Goal: Task Accomplishment & Management: Manage account settings

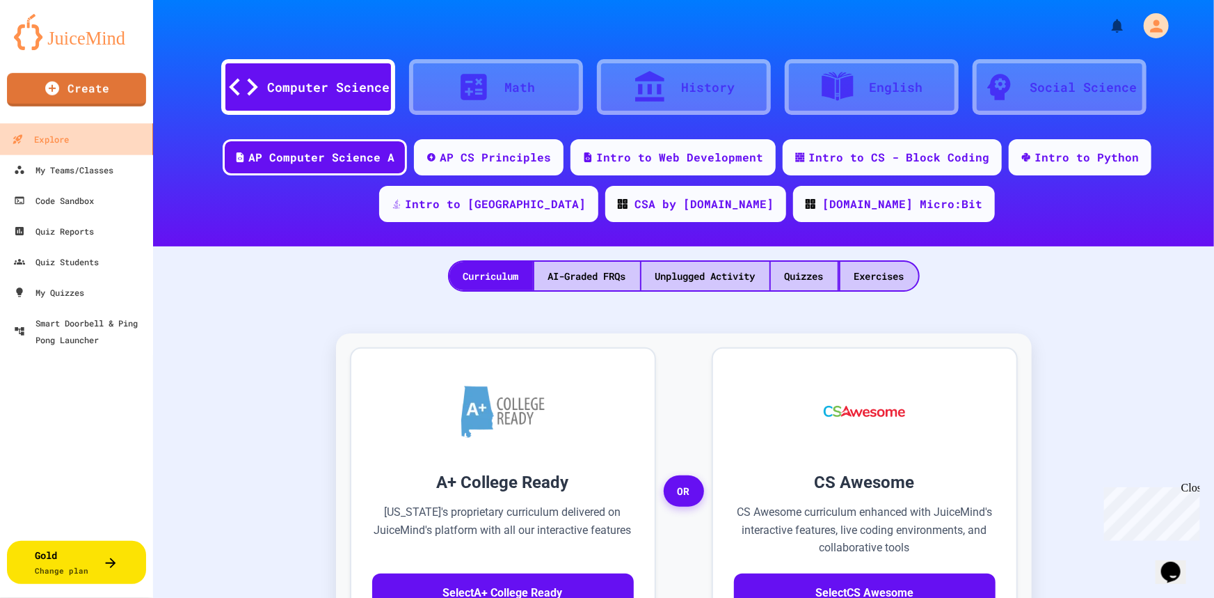
click at [56, 131] on div "Explore" at bounding box center [40, 139] width 57 height 17
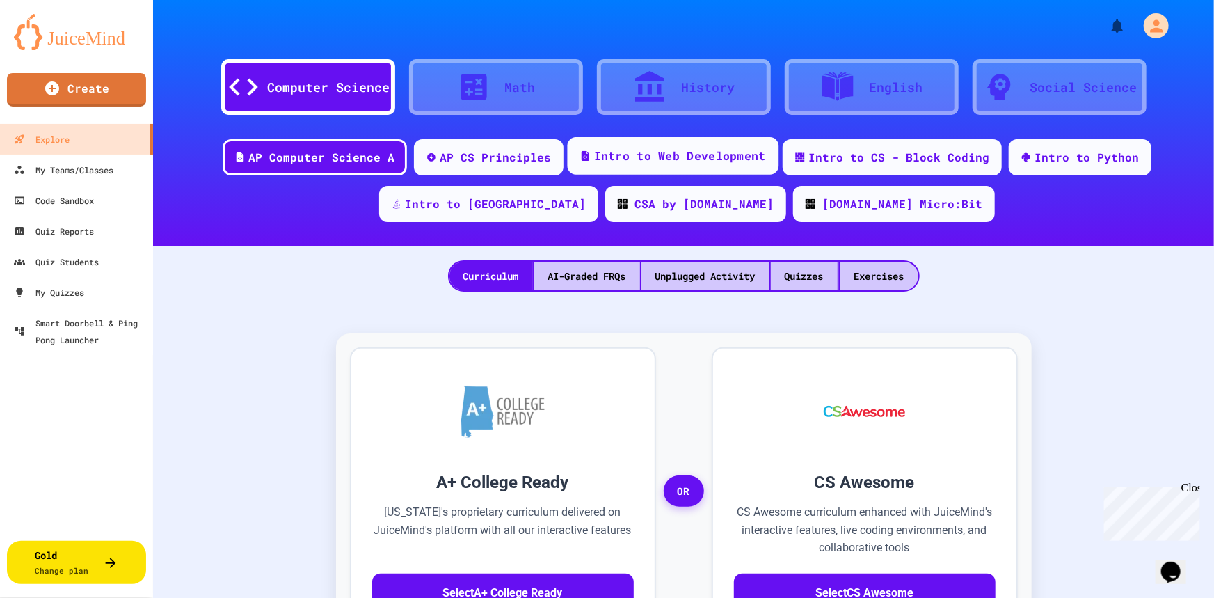
click at [594, 150] on div "Intro to Web Development" at bounding box center [680, 155] width 172 height 17
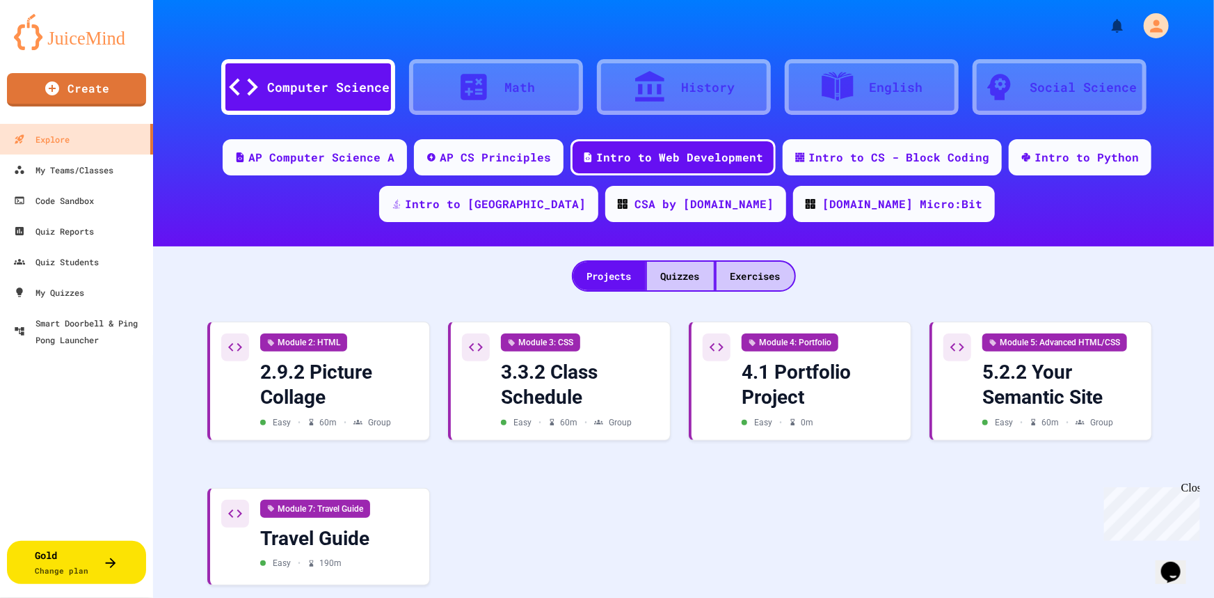
scroll to position [56, 0]
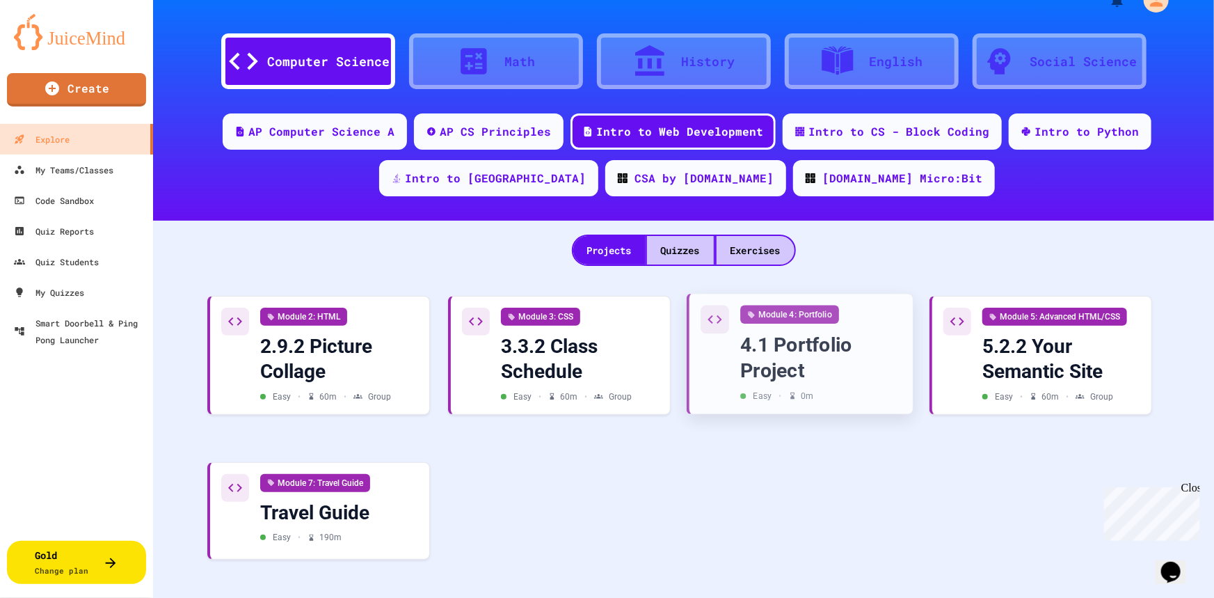
click at [776, 332] on div "4.1 Portfolio Project" at bounding box center [820, 357] width 161 height 51
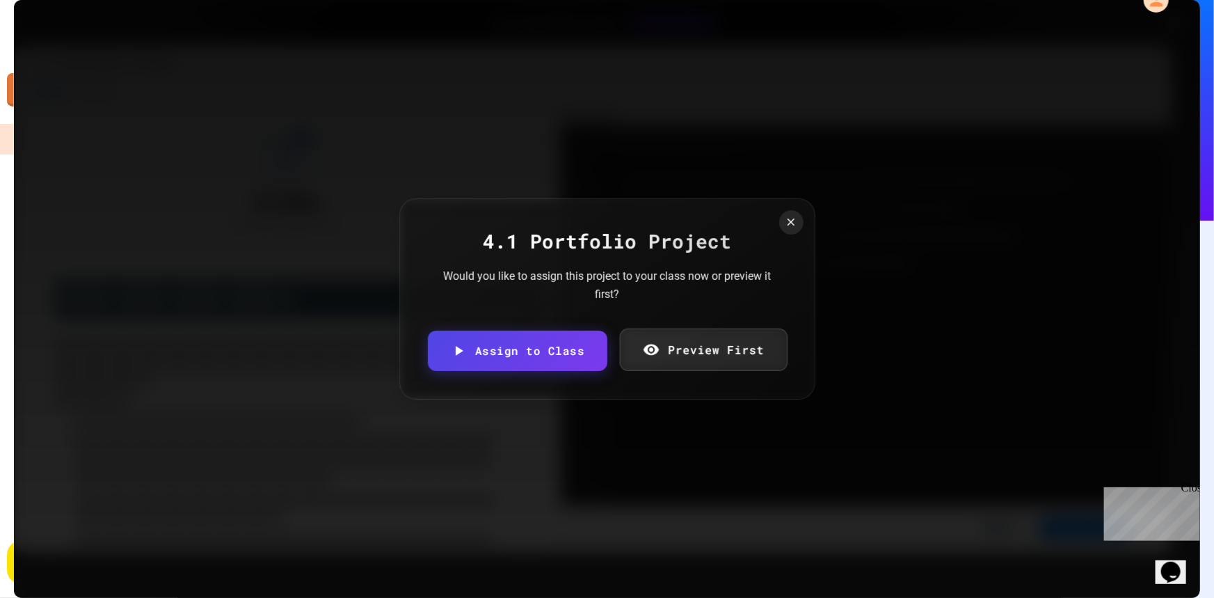
click at [714, 349] on link "Preview First" at bounding box center [704, 349] width 168 height 42
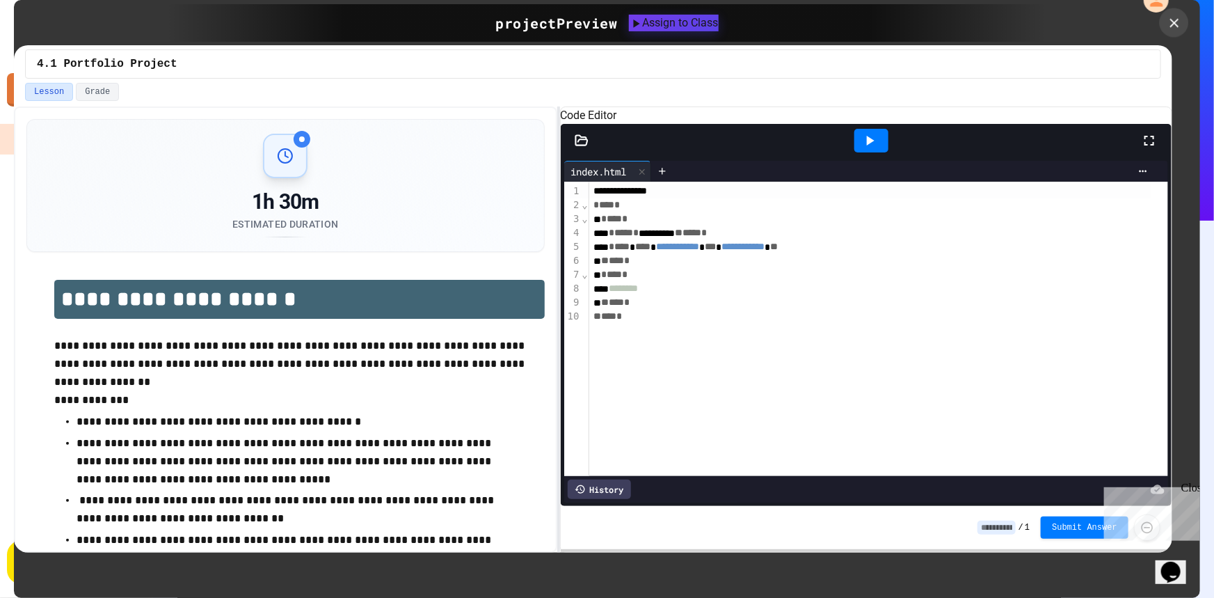
click at [1170, 22] on icon at bounding box center [1174, 22] width 15 height 15
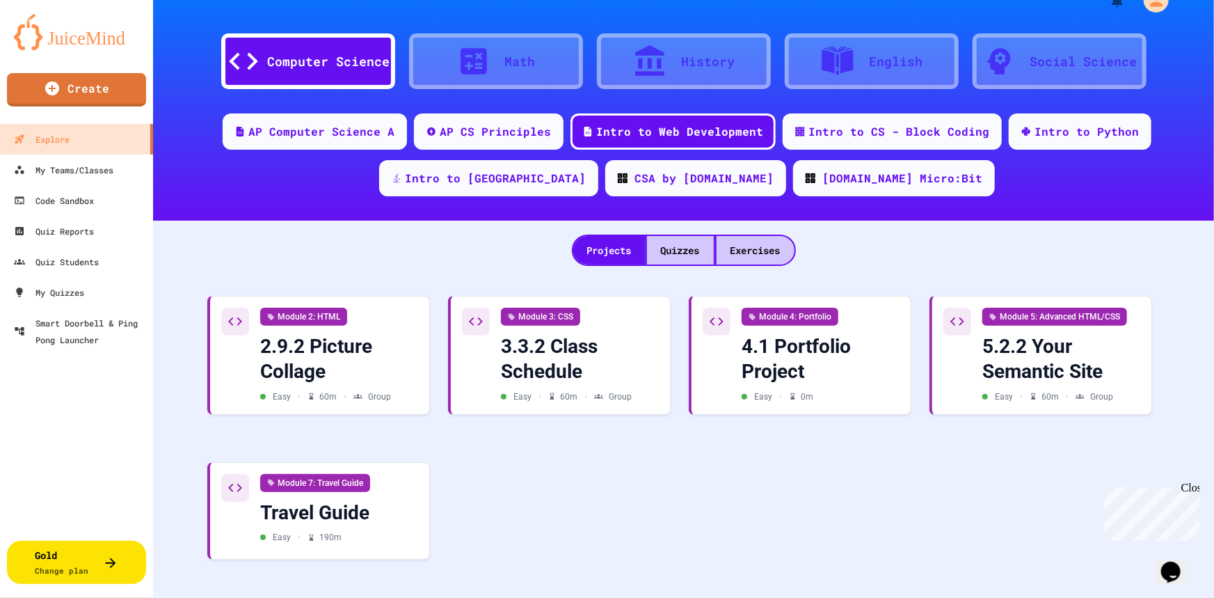
click at [99, 38] on img at bounding box center [76, 32] width 125 height 36
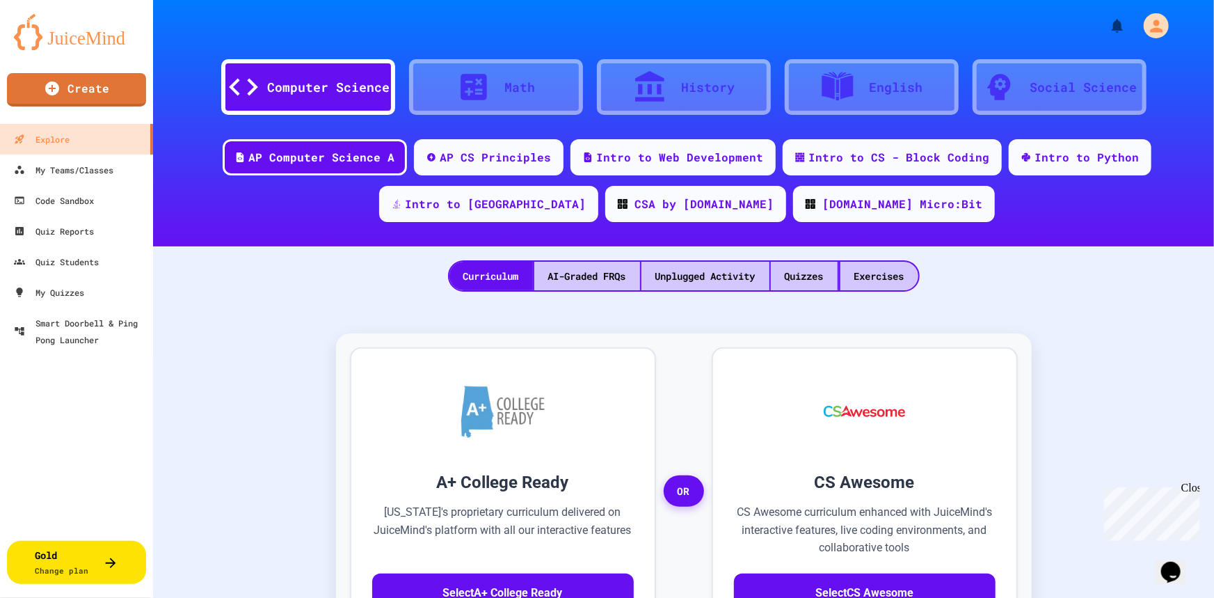
click at [299, 79] on div "Computer Science" at bounding box center [329, 87] width 122 height 19
click at [578, 276] on div "AI-Graded FRQs" at bounding box center [587, 276] width 106 height 29
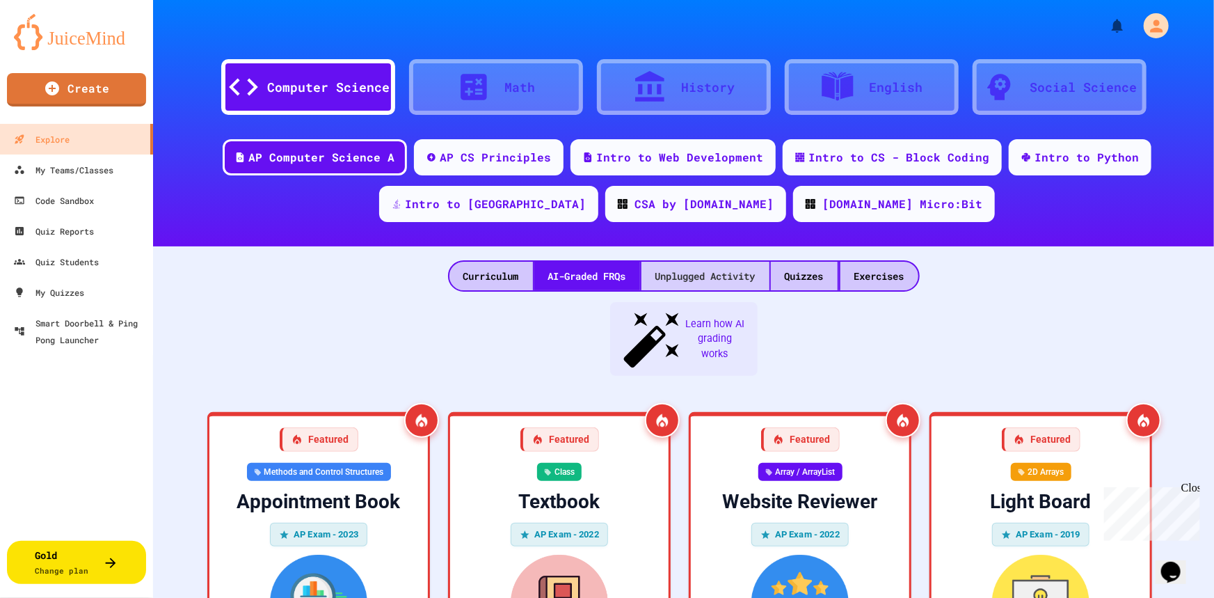
click at [674, 273] on div "Unplugged Activity" at bounding box center [705, 276] width 128 height 29
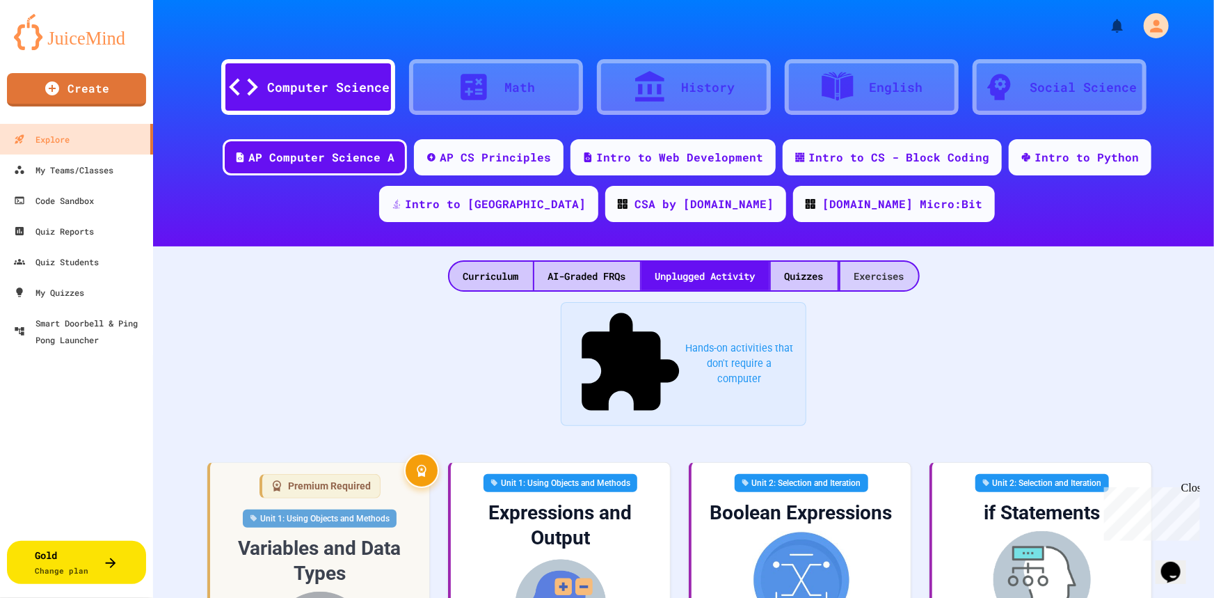
click at [877, 273] on div "Exercises" at bounding box center [879, 276] width 78 height 29
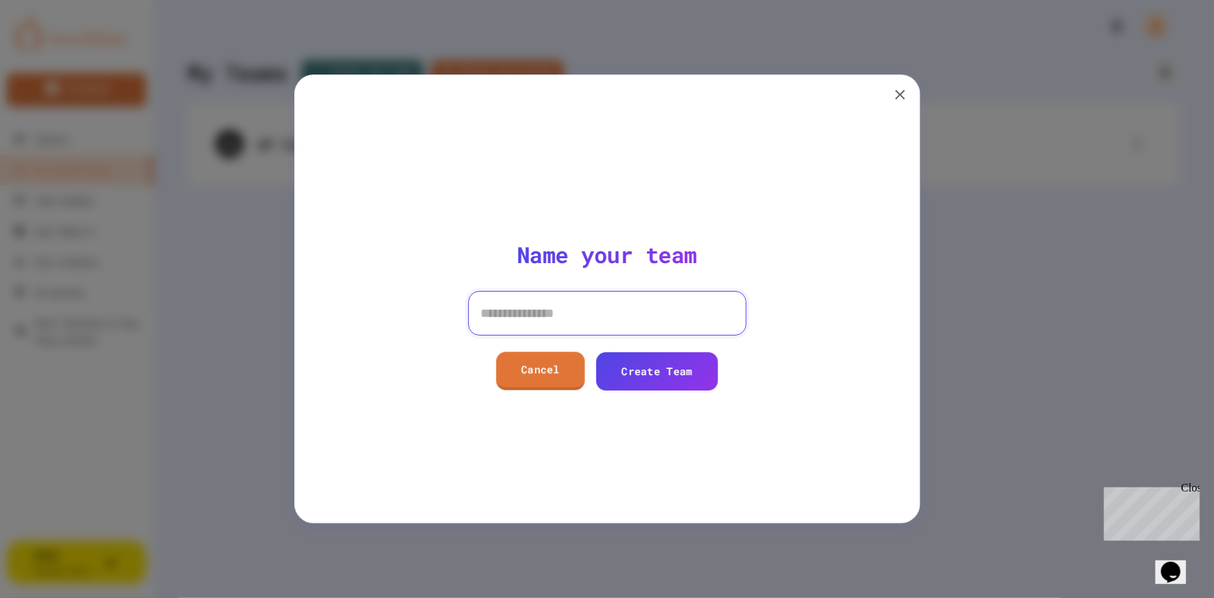
click at [537, 314] on input at bounding box center [607, 313] width 278 height 45
type input "**********"
click at [631, 377] on link "Create Team" at bounding box center [657, 370] width 120 height 40
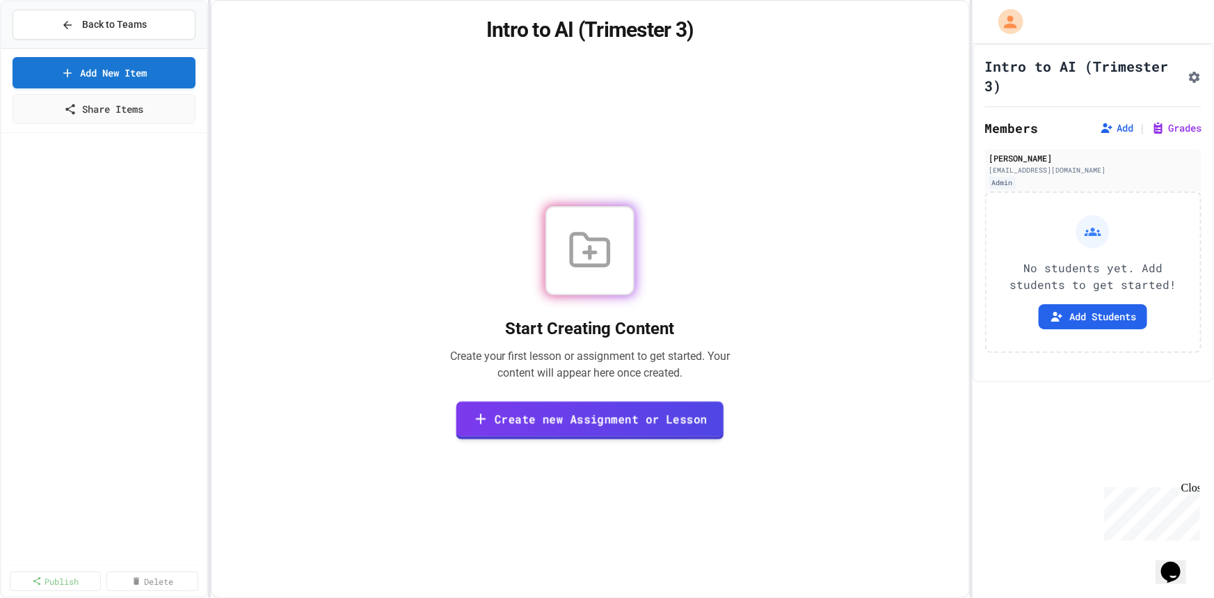
click at [609, 421] on link "Create new Assignment or Lesson" at bounding box center [590, 420] width 268 height 38
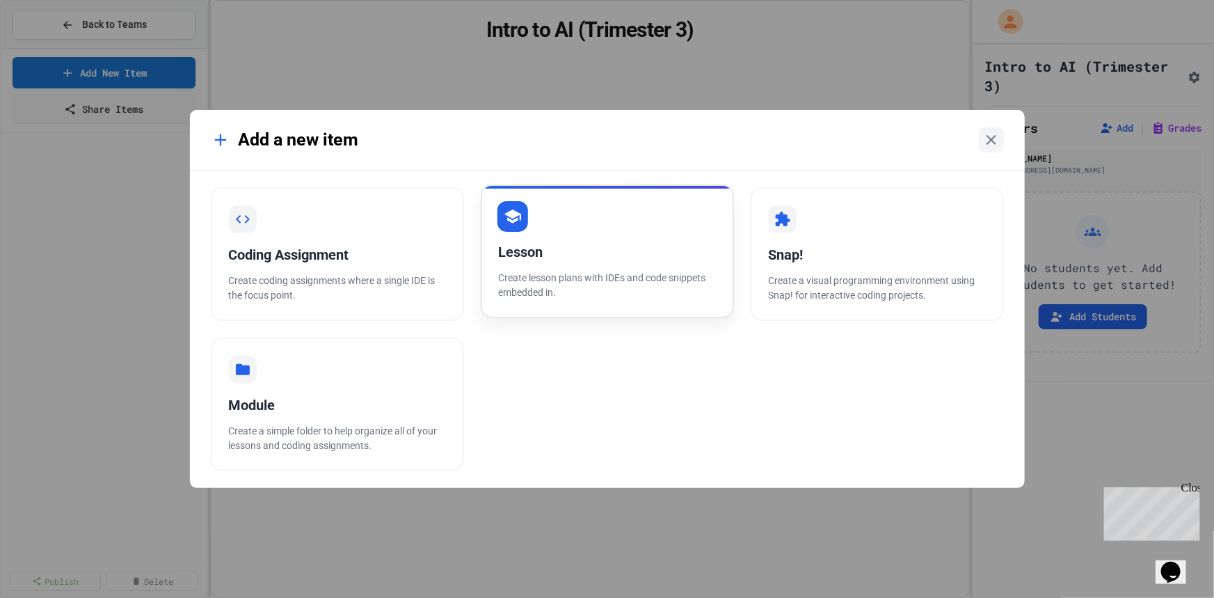
click at [548, 282] on p "Create lesson plans with IDEs and code snippets embedded in." at bounding box center [607, 285] width 217 height 29
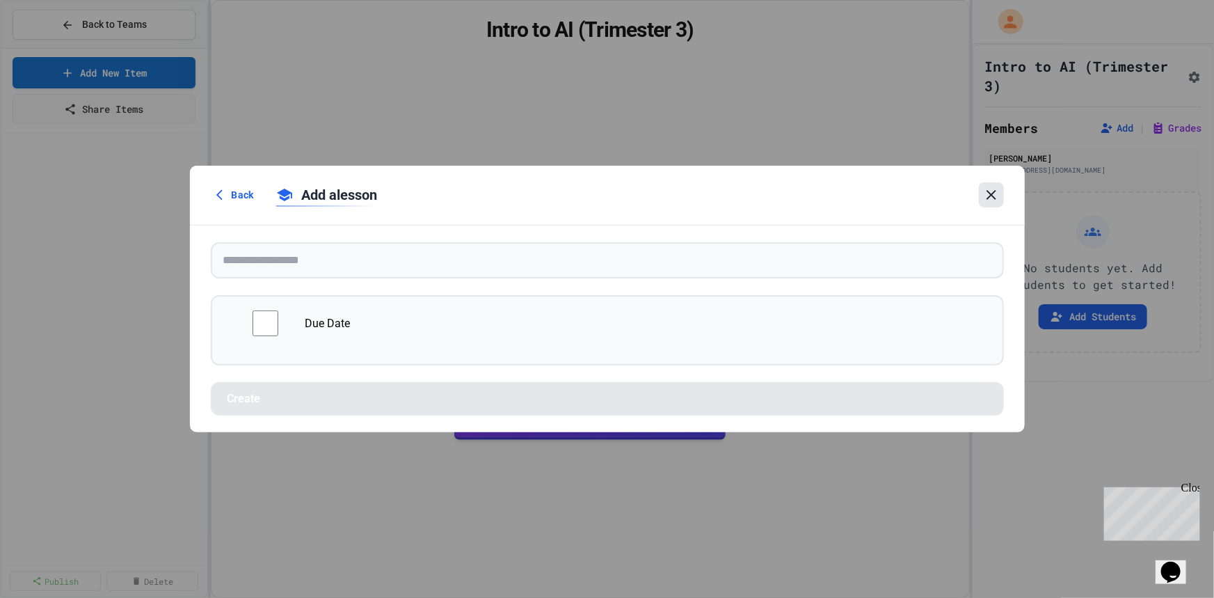
click at [989, 194] on icon at bounding box center [991, 194] width 17 height 17
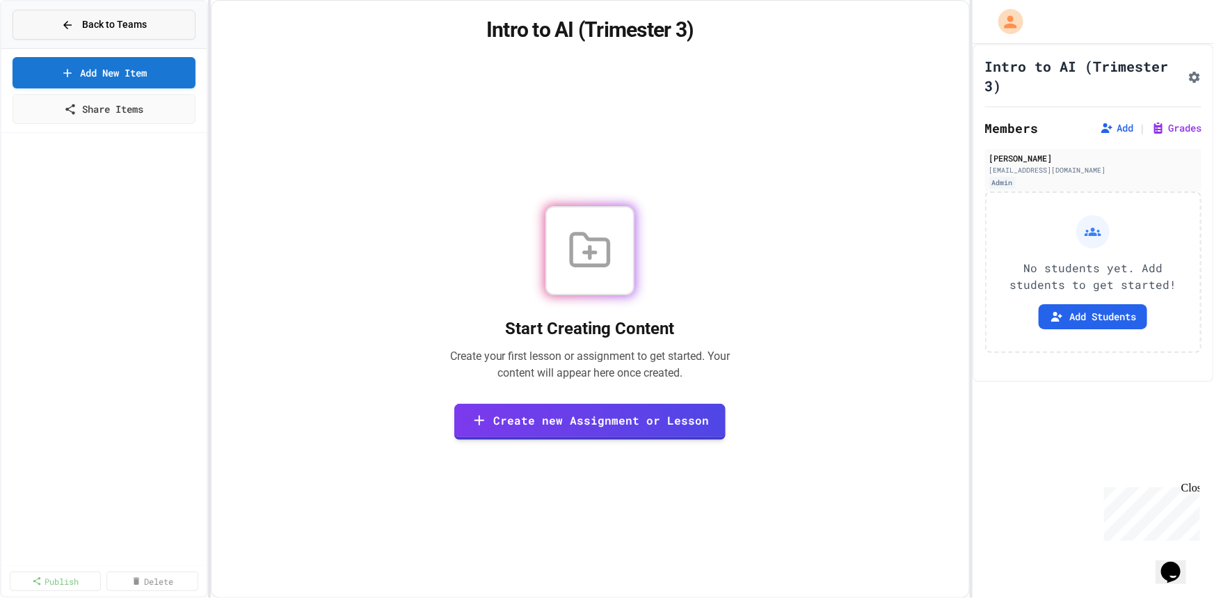
click at [90, 22] on span "Back to Teams" at bounding box center [114, 24] width 65 height 15
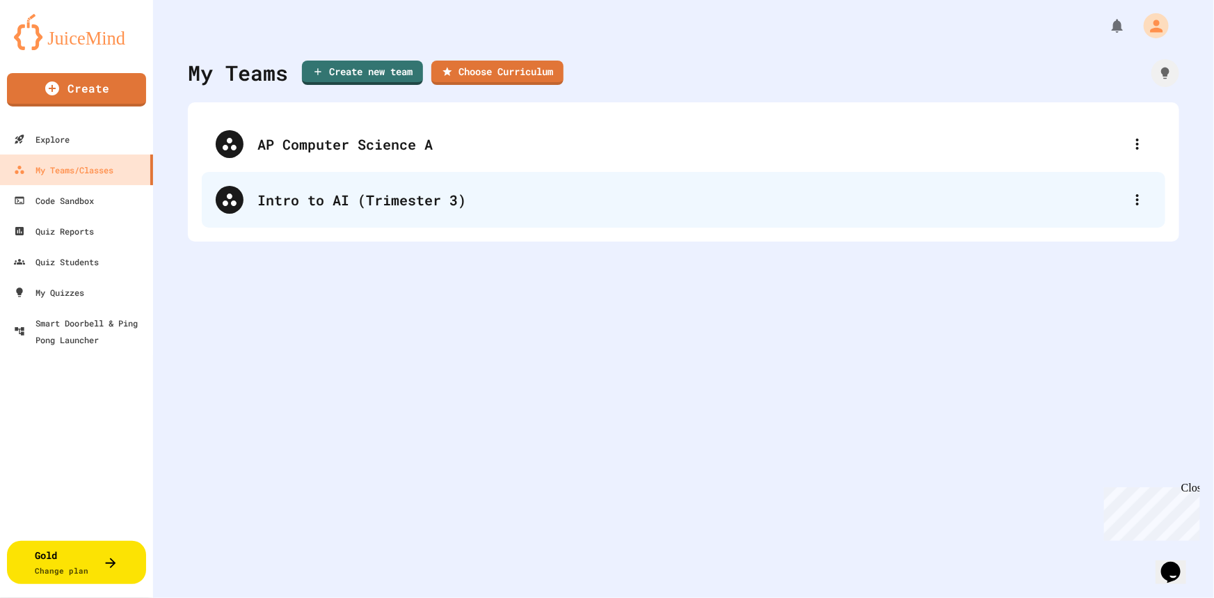
click at [283, 207] on div "Intro to AI (Trimester 3)" at bounding box center [690, 199] width 866 height 21
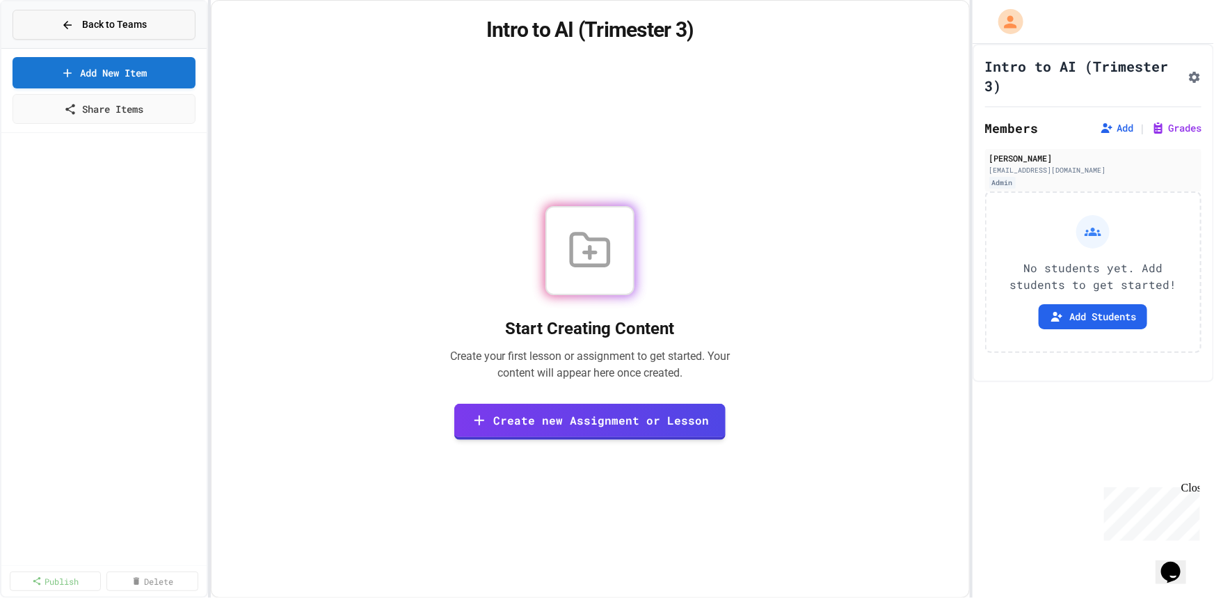
click at [111, 19] on span "Back to Teams" at bounding box center [114, 24] width 65 height 15
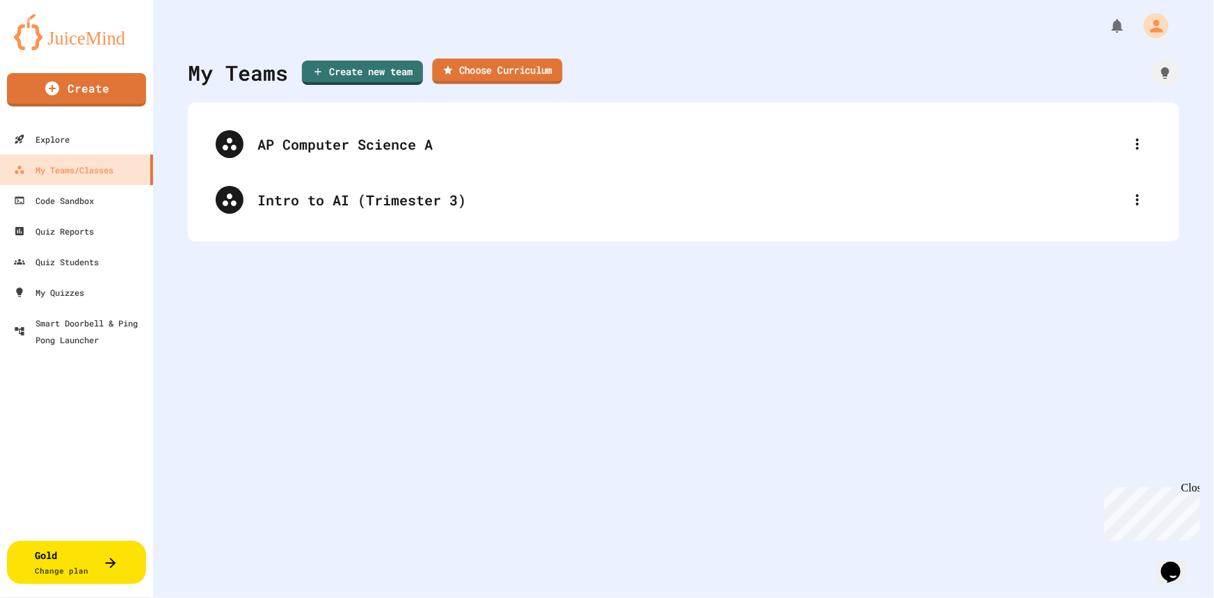
click at [471, 71] on link "Choose Curriculum" at bounding box center [497, 71] width 130 height 26
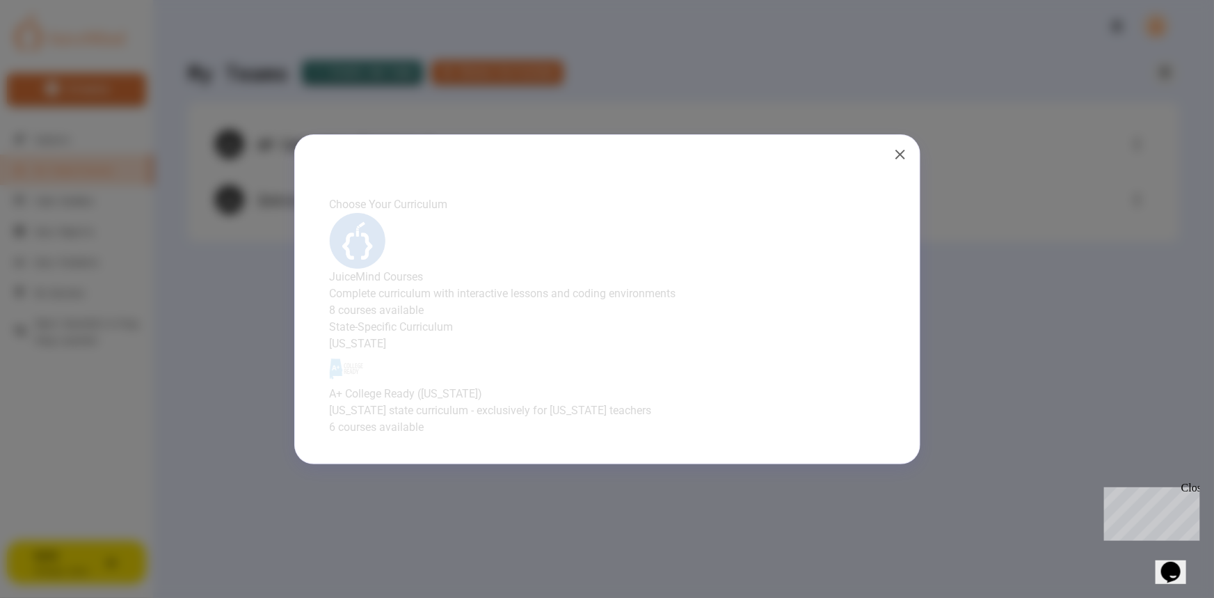
scroll to position [13, 0]
click at [625, 291] on p "Complete curriculum with interactive lessons and coding environments" at bounding box center [607, 293] width 569 height 17
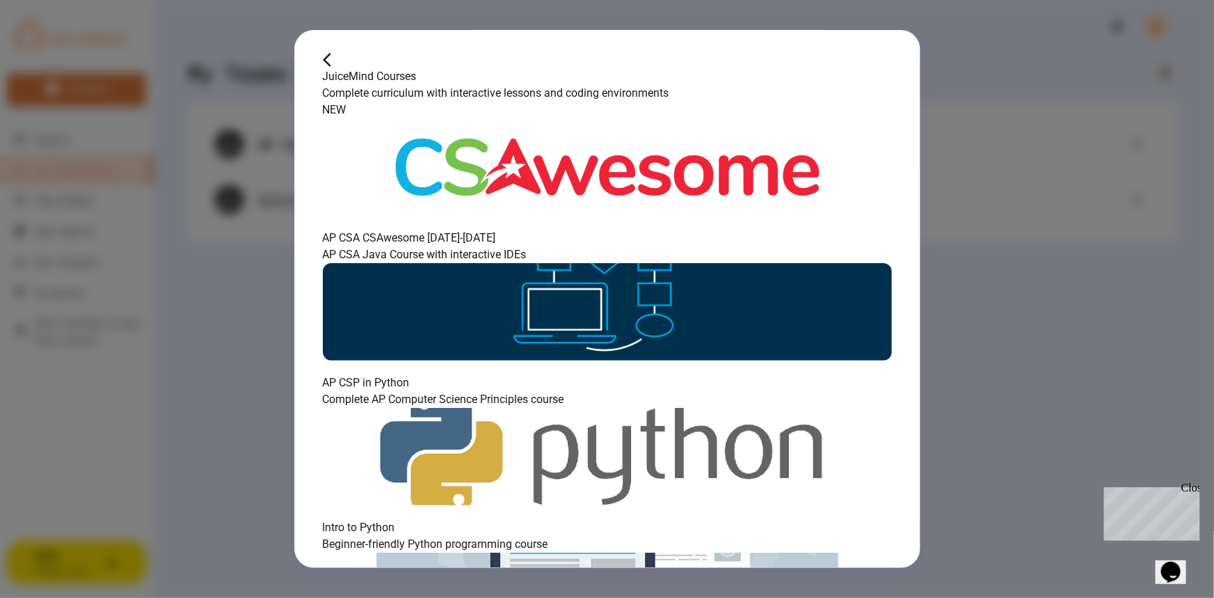
scroll to position [0, 0]
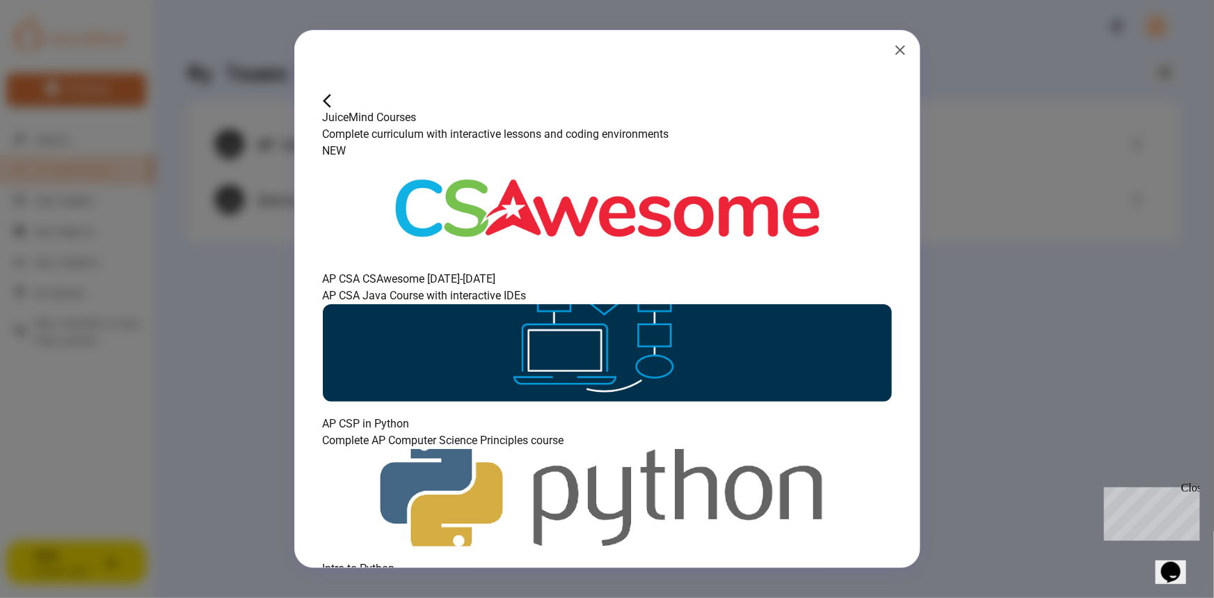
click at [901, 51] on icon "button" at bounding box center [900, 50] width 17 height 17
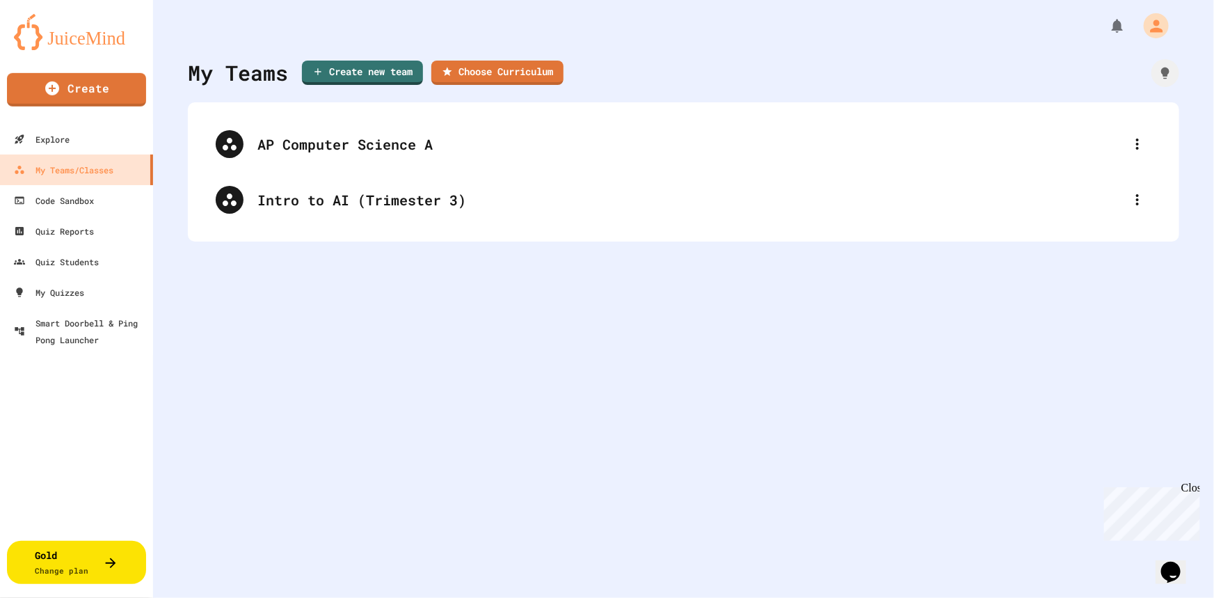
click at [95, 36] on img at bounding box center [76, 32] width 125 height 36
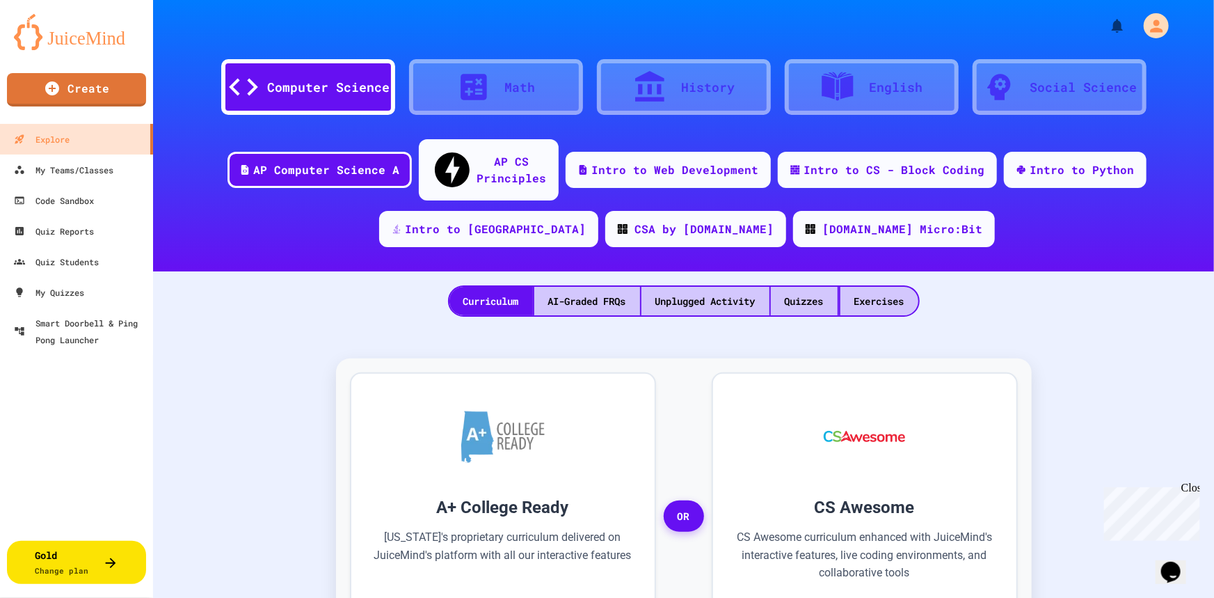
click at [298, 83] on div "Computer Science" at bounding box center [329, 87] width 122 height 19
click at [106, 38] on img at bounding box center [76, 32] width 125 height 36
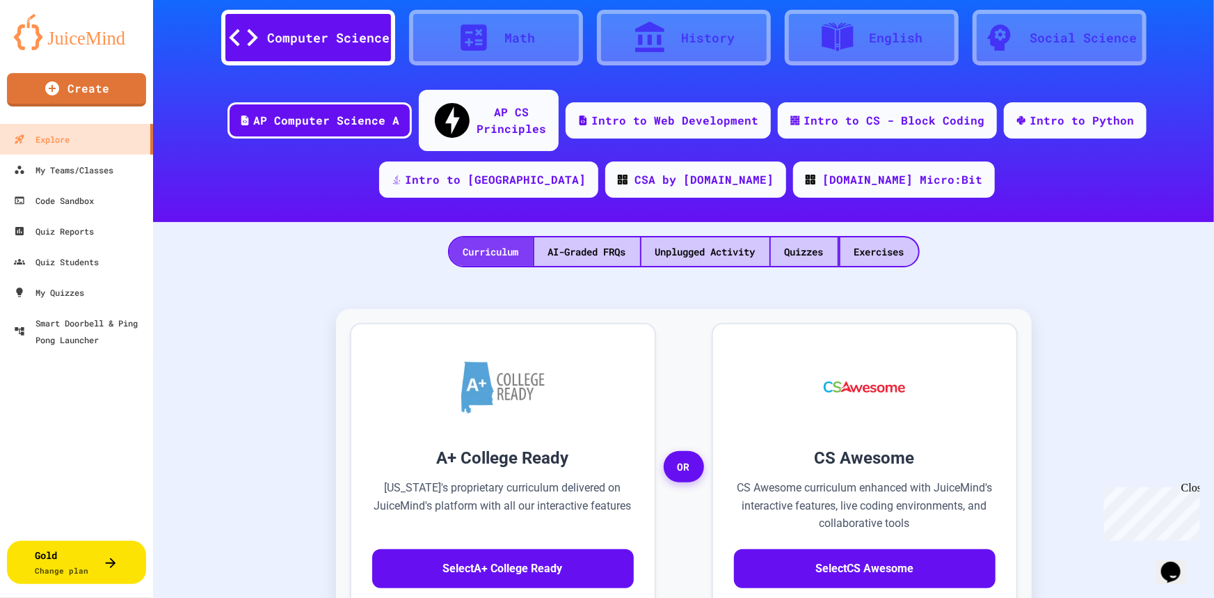
scroll to position [126, 0]
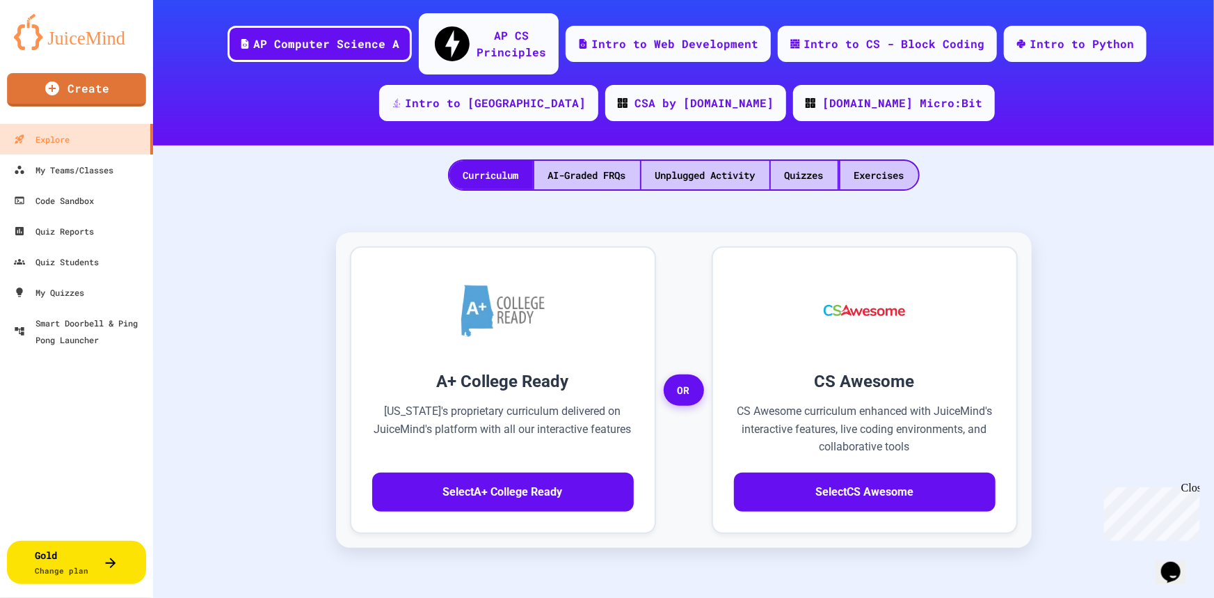
click at [87, 36] on img at bounding box center [76, 32] width 125 height 36
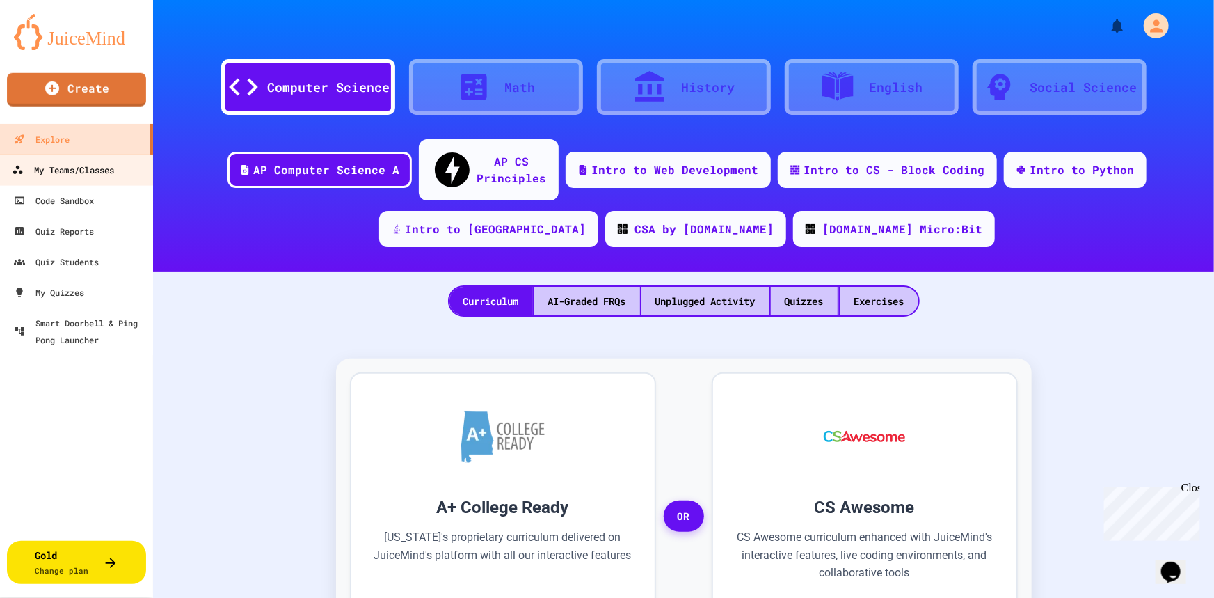
click at [83, 170] on div "My Teams/Classes" at bounding box center [63, 169] width 102 height 17
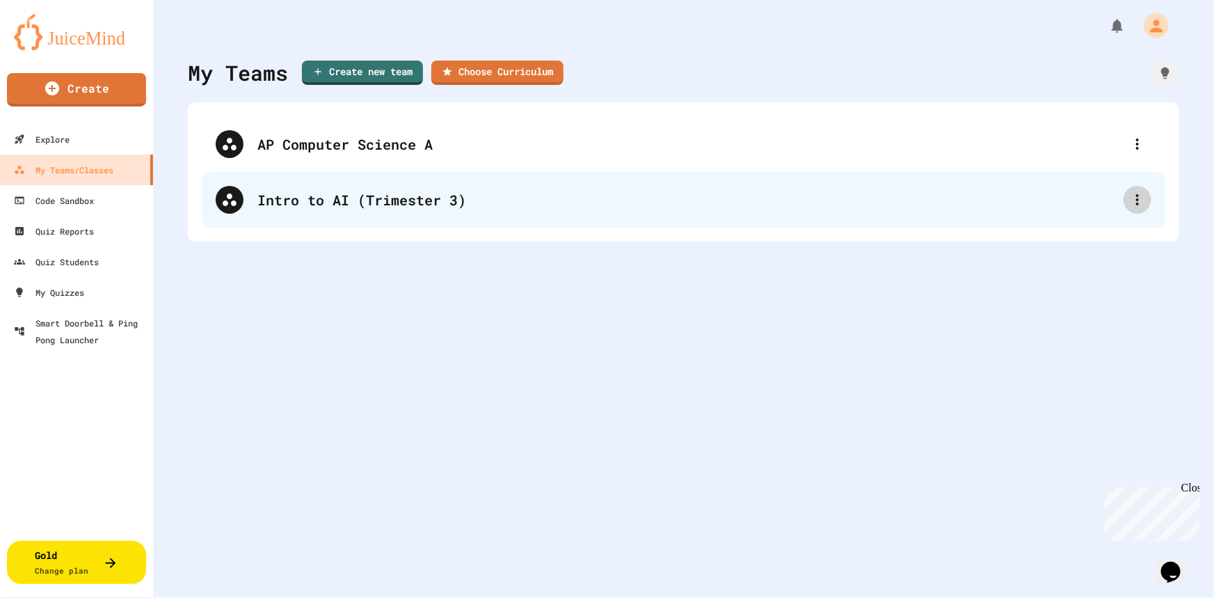
click at [1129, 195] on icon at bounding box center [1137, 199] width 17 height 17
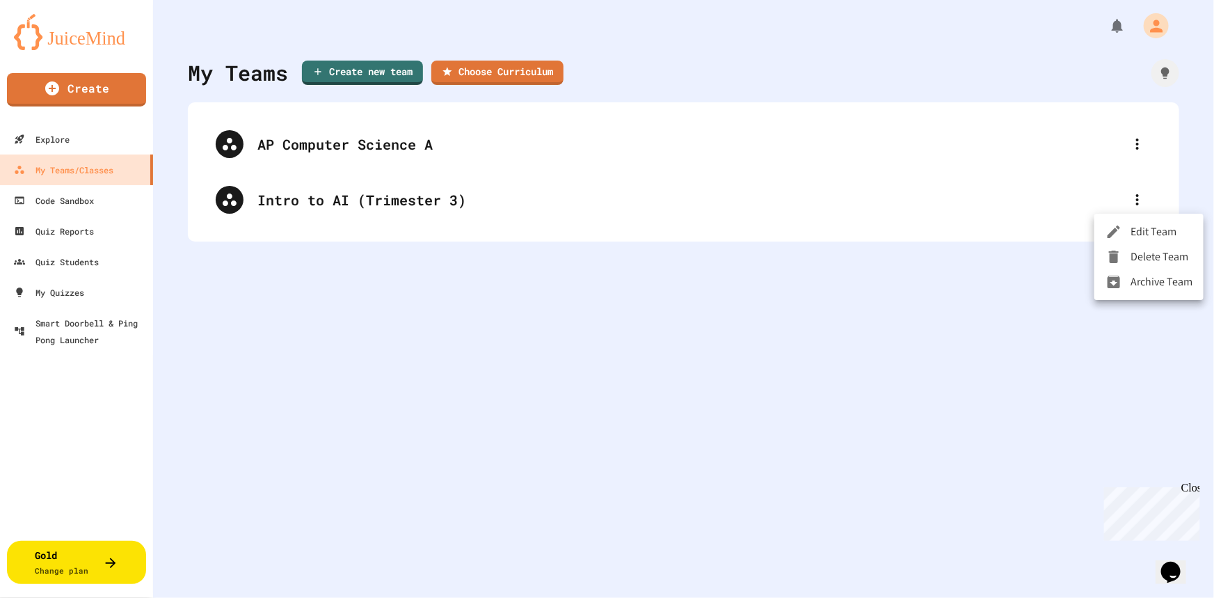
click at [1131, 260] on li "Delete Team" at bounding box center [1148, 256] width 109 height 25
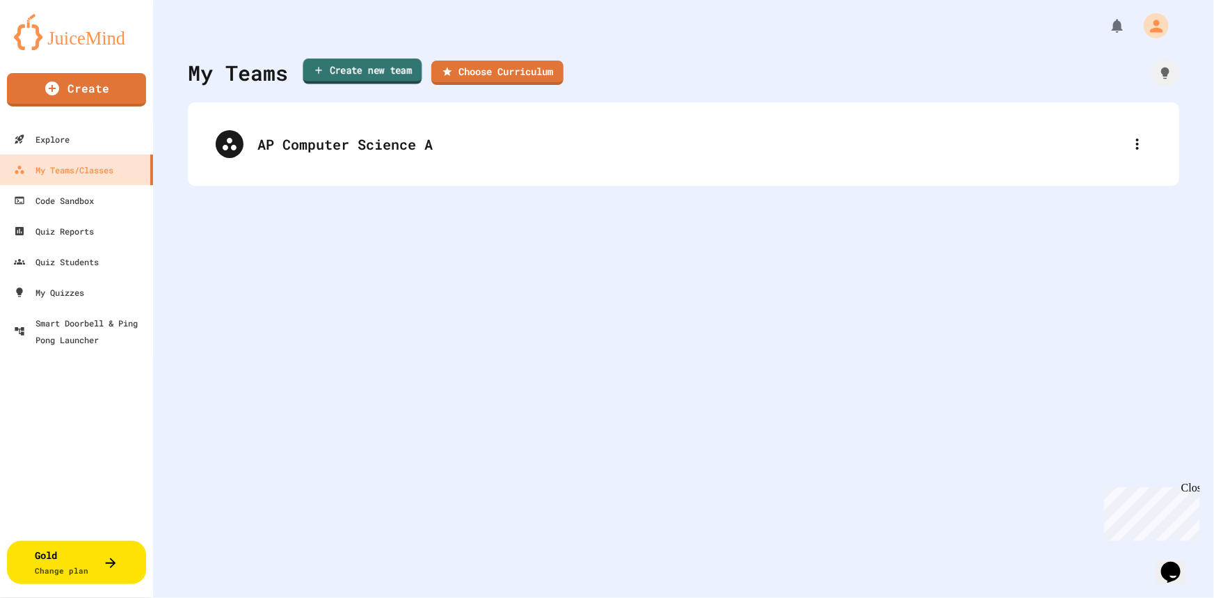
click at [367, 70] on link "Create new team" at bounding box center [362, 71] width 119 height 26
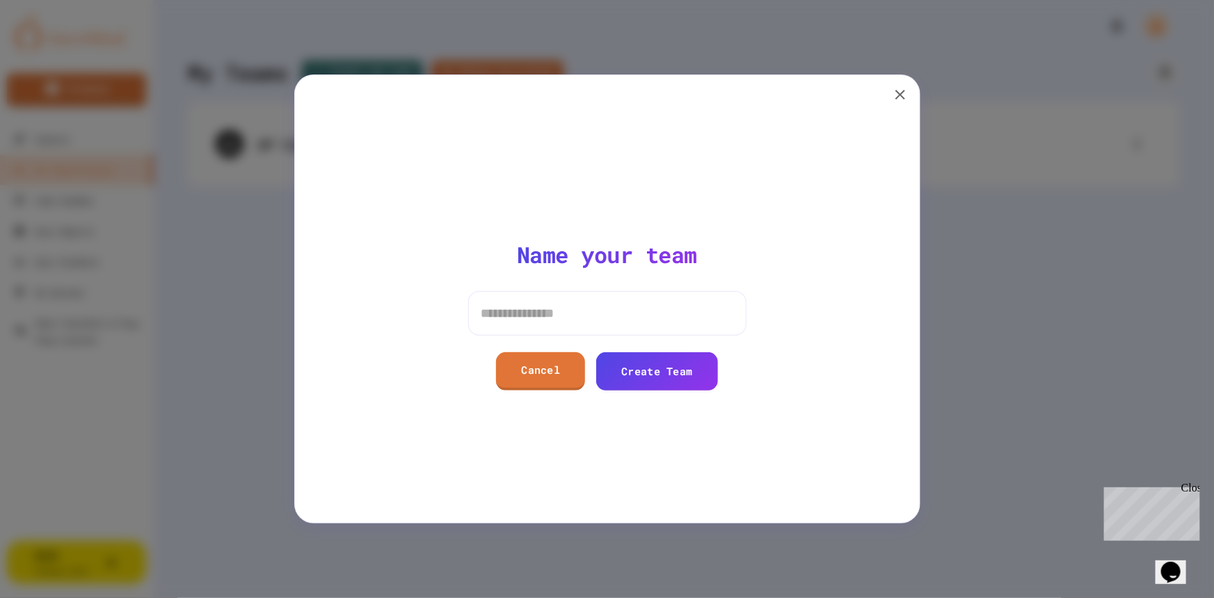
click at [907, 90] on icon "button" at bounding box center [900, 94] width 17 height 17
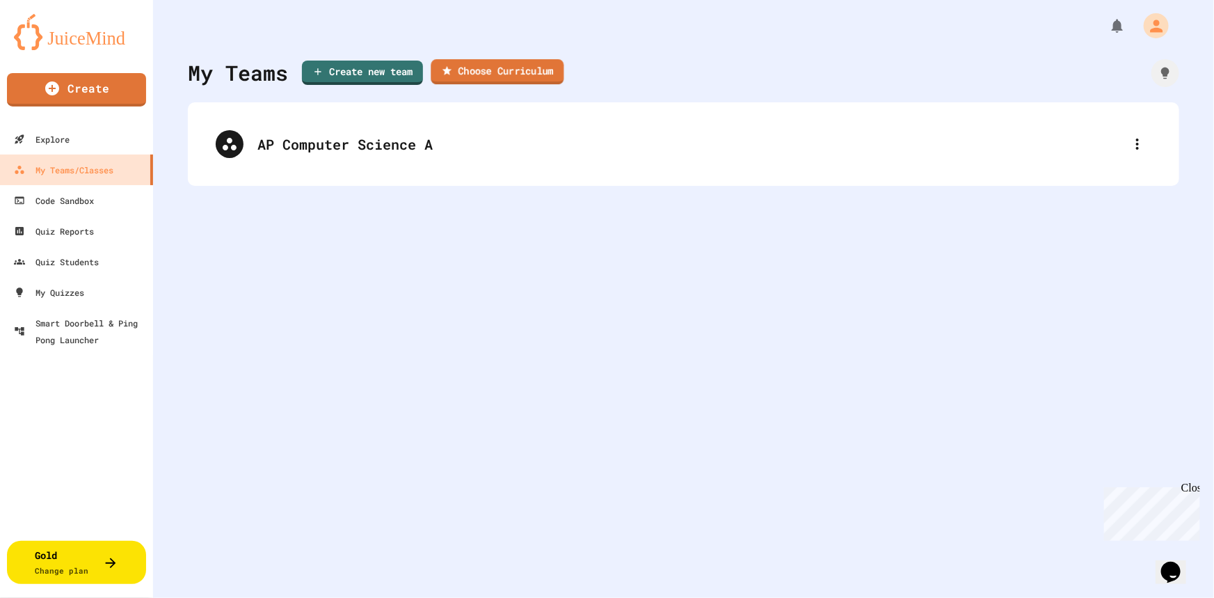
click at [534, 73] on link "Choose Curriculum" at bounding box center [497, 71] width 133 height 25
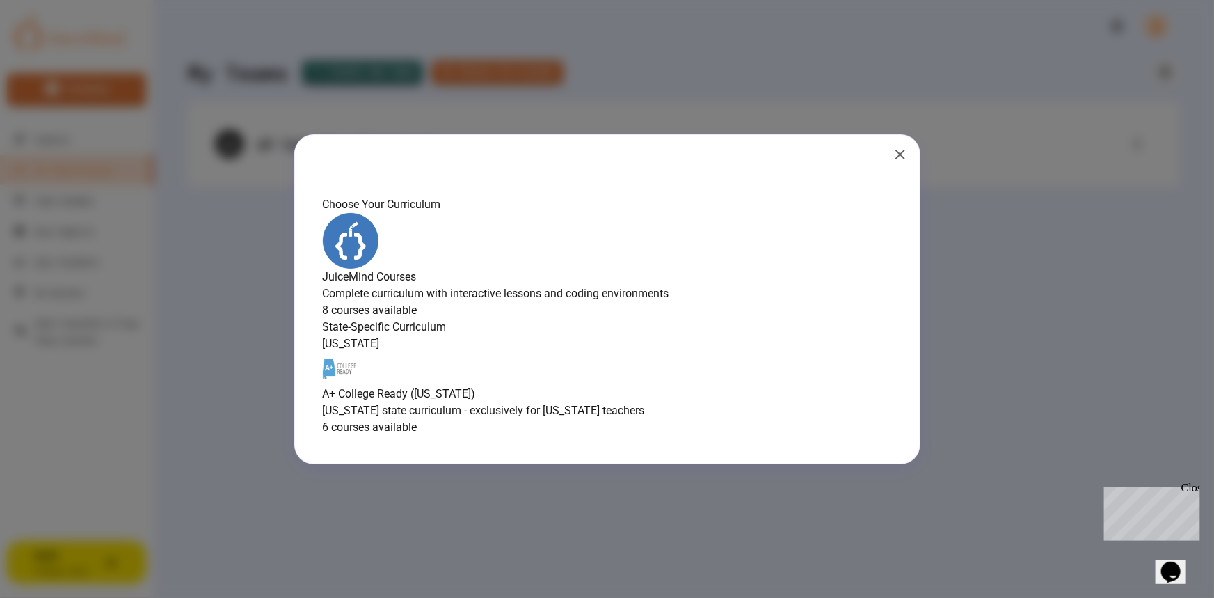
scroll to position [13, 0]
click at [589, 269] on h4 "JuiceMind Courses" at bounding box center [607, 277] width 569 height 17
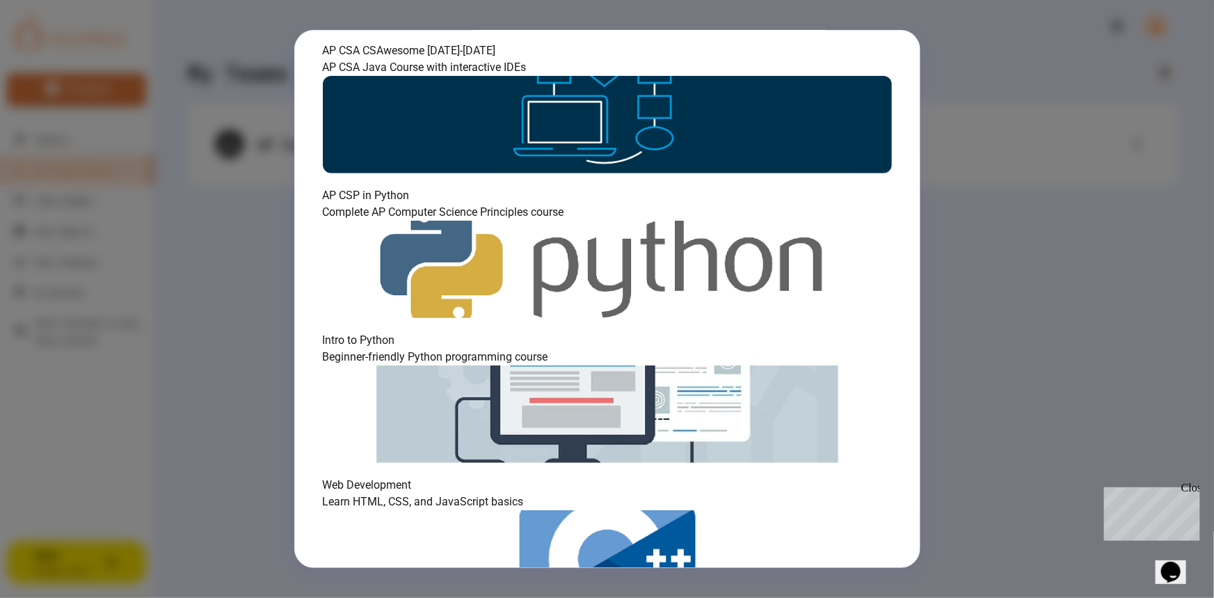
scroll to position [209, 0]
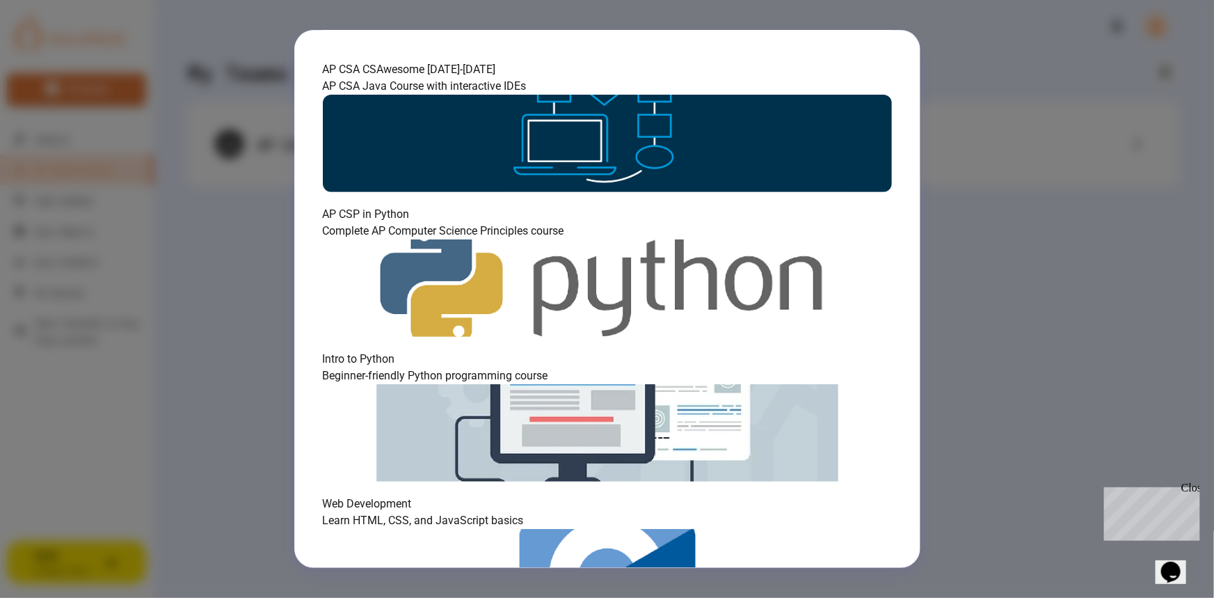
click at [728, 384] on img at bounding box center [607, 432] width 569 height 97
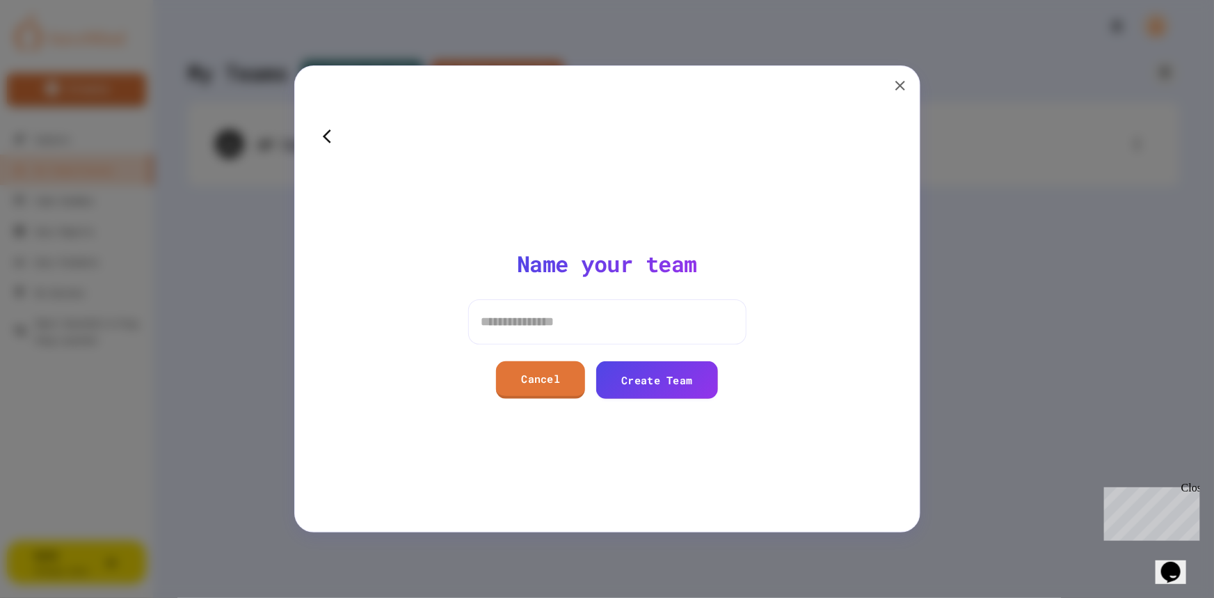
scroll to position [0, 0]
click at [614, 307] on input at bounding box center [607, 321] width 278 height 45
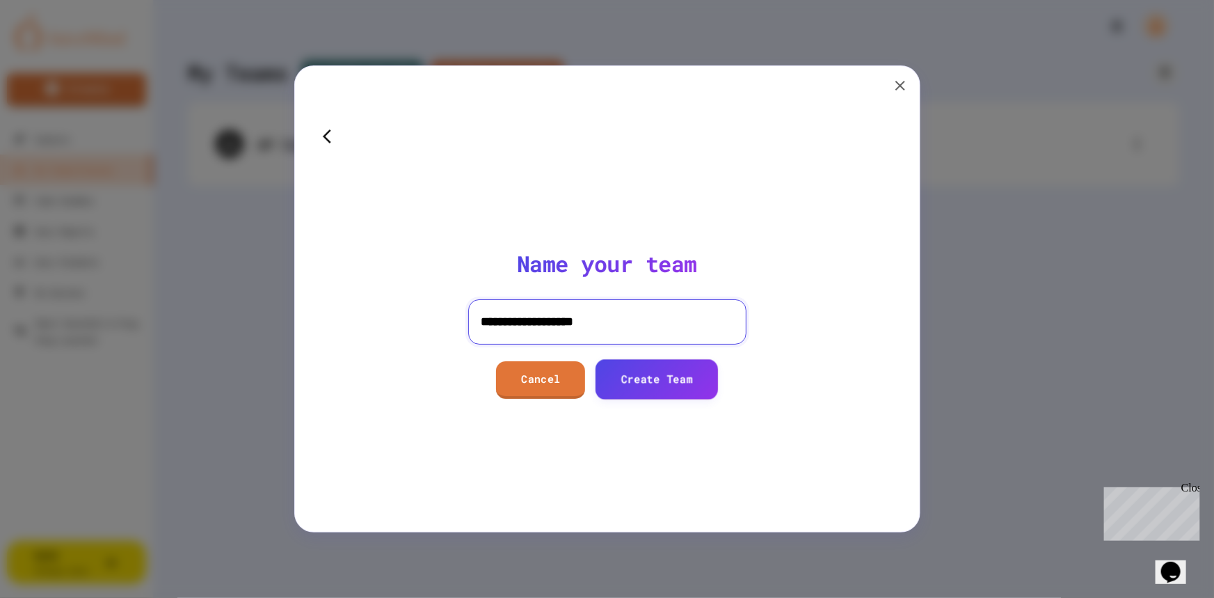
type input "**********"
click at [646, 374] on link "Create Team" at bounding box center [657, 378] width 118 height 40
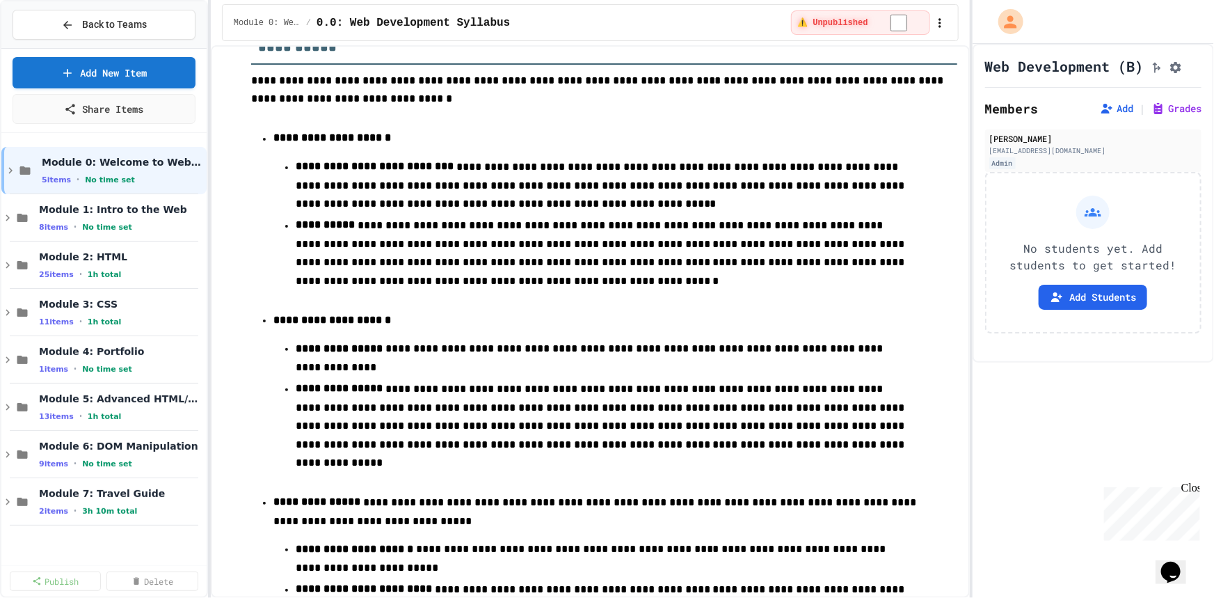
scroll to position [885, 0]
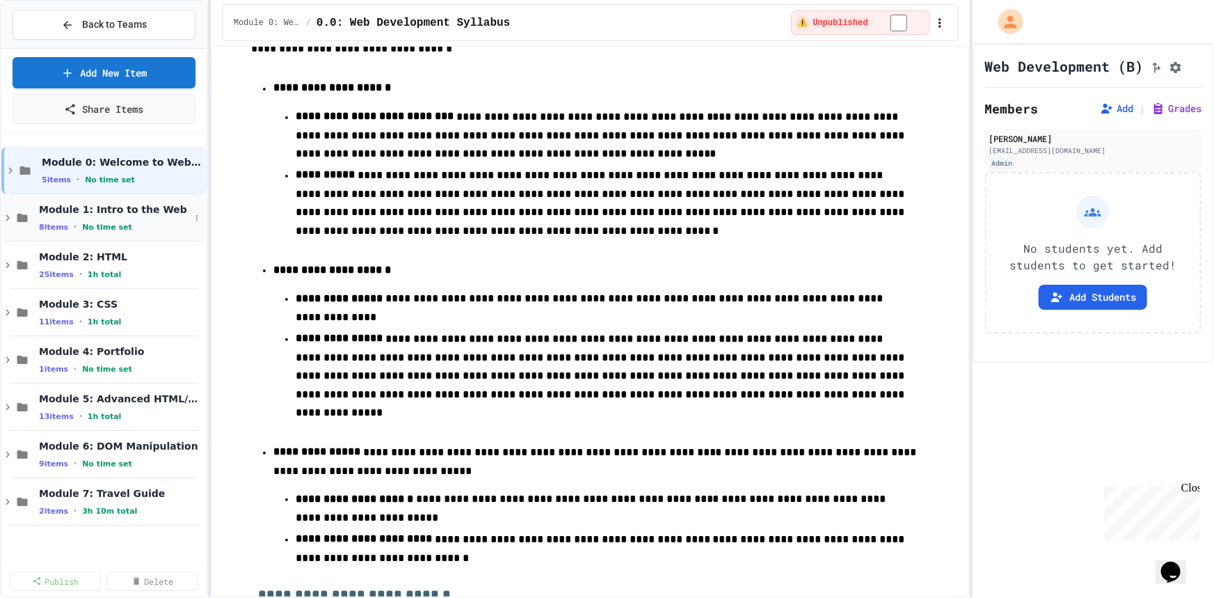
click at [136, 209] on span "Module 1: Intro to the Web" at bounding box center [114, 209] width 151 height 13
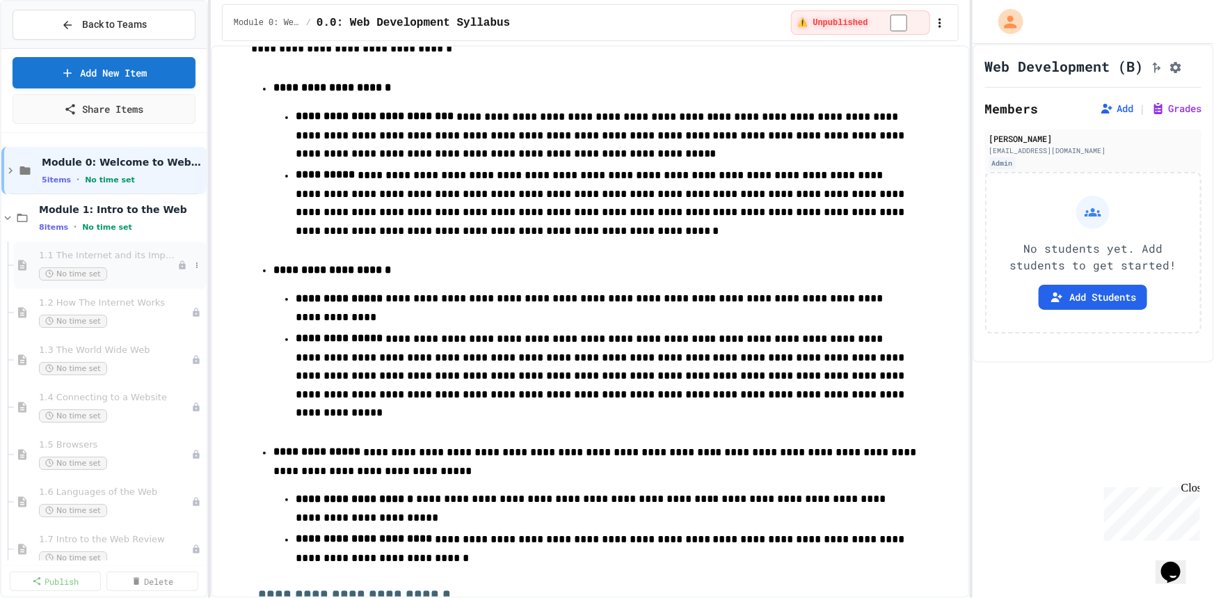
click at [129, 260] on span "1.1 The Internet and its Impact on Society" at bounding box center [108, 256] width 138 height 12
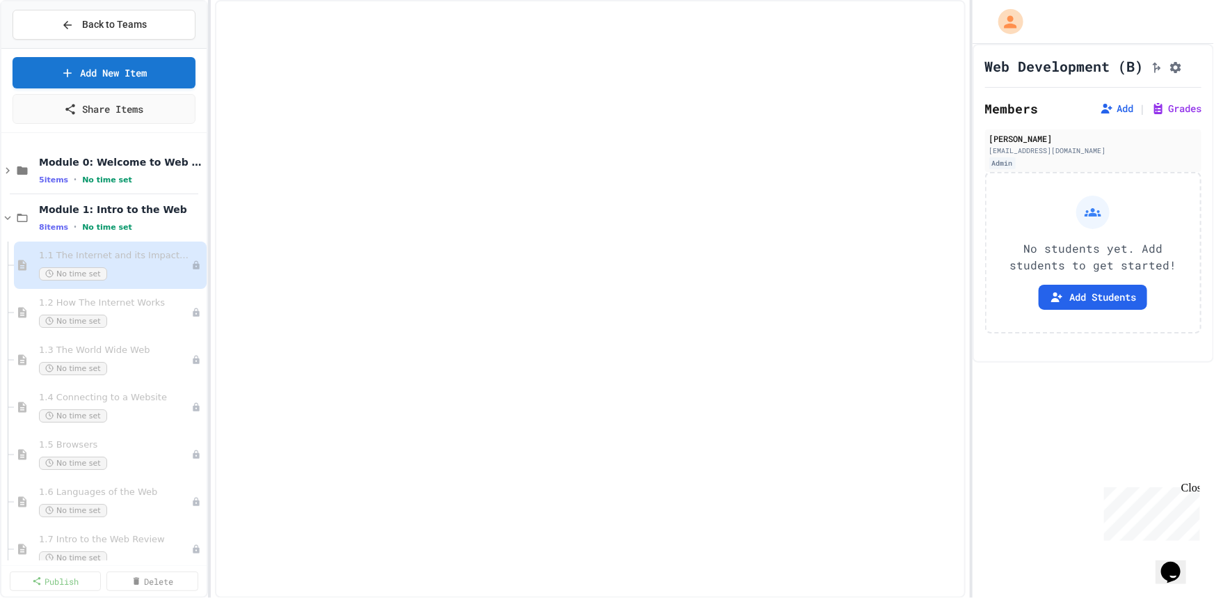
select select "***"
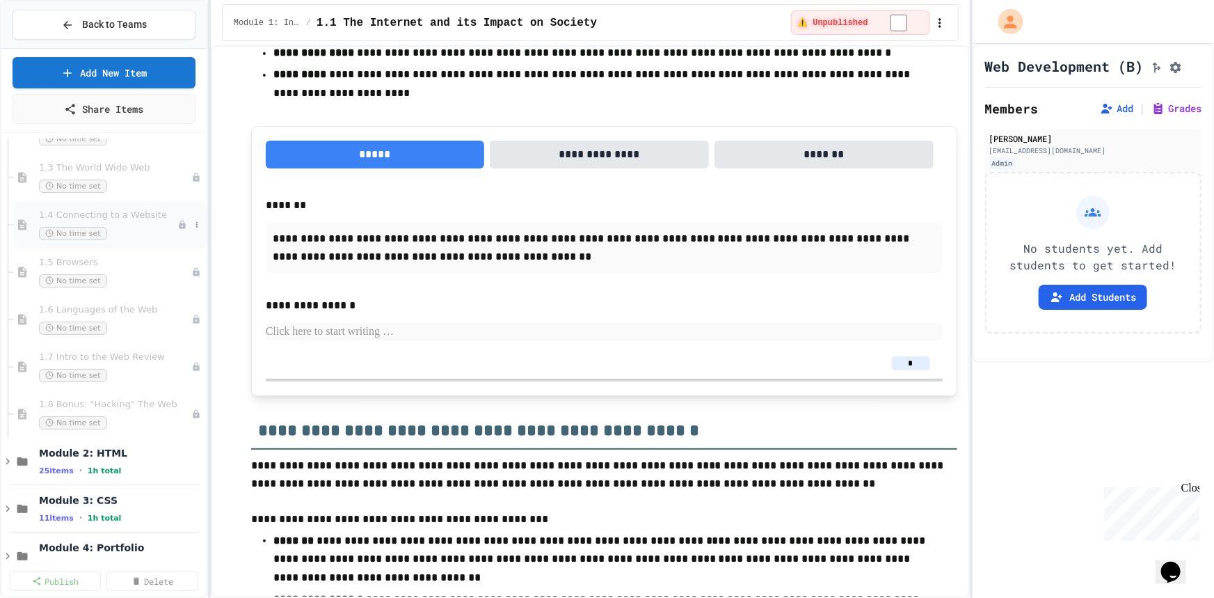
scroll to position [189, 0]
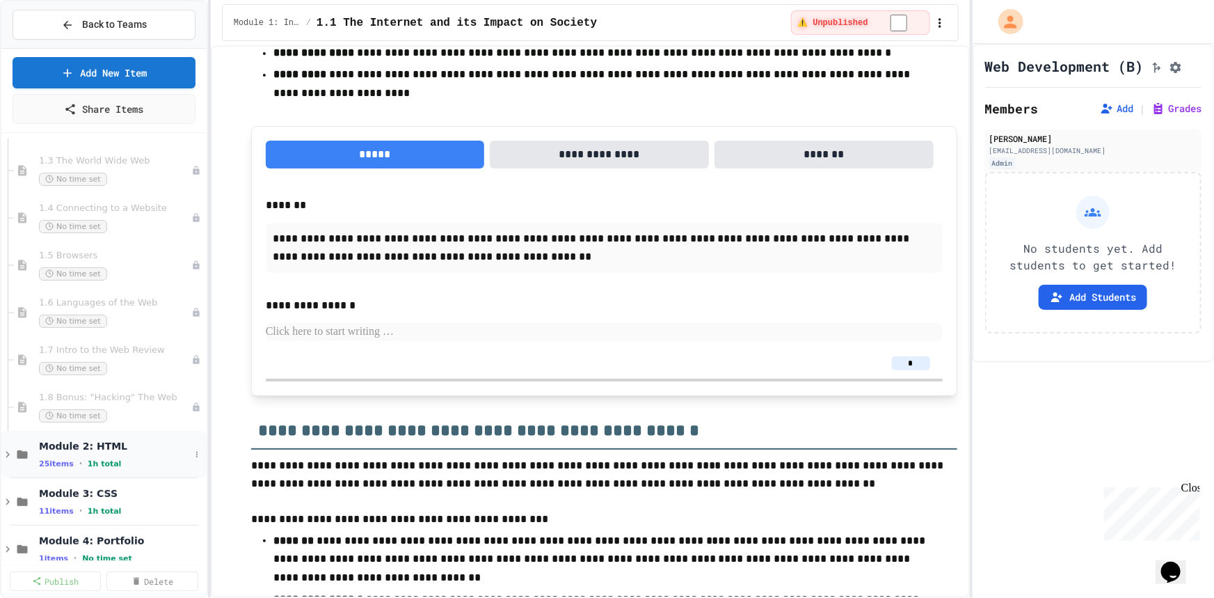
click at [115, 452] on div "Module 2: HTML 25 items • 1h total" at bounding box center [114, 454] width 151 height 29
click at [127, 455] on div "Module 2: HTML 25 items • 1h total" at bounding box center [114, 454] width 151 height 29
click at [116, 464] on div "25 items • 1h total" at bounding box center [114, 463] width 151 height 11
click at [100, 506] on span "No time set" at bounding box center [120, 510] width 50 height 9
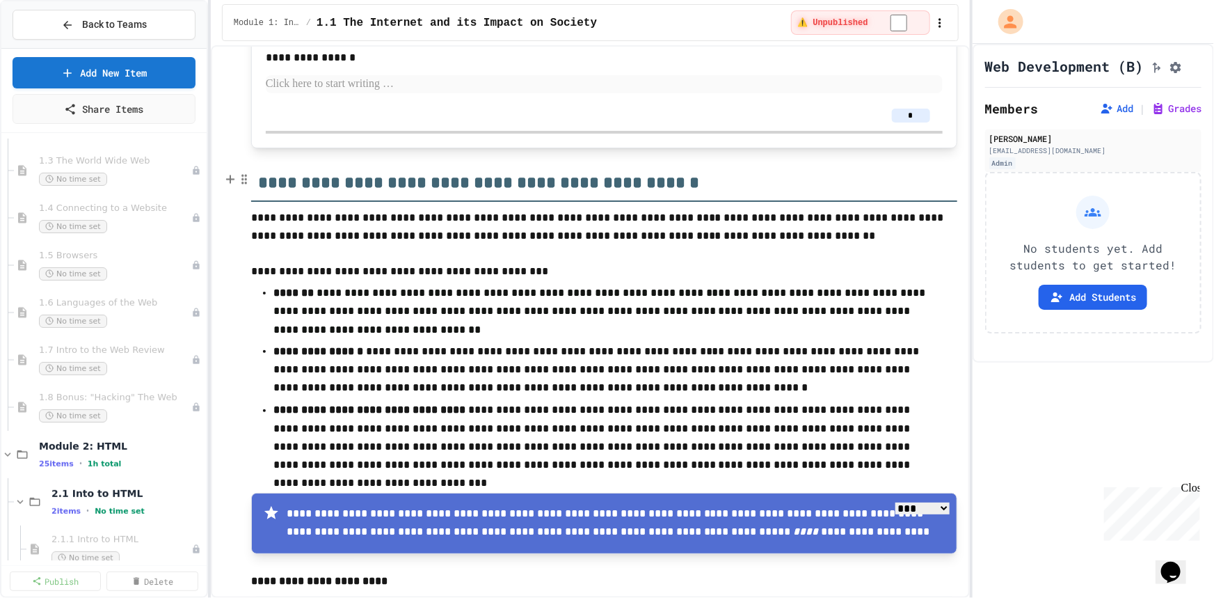
scroll to position [1834, 0]
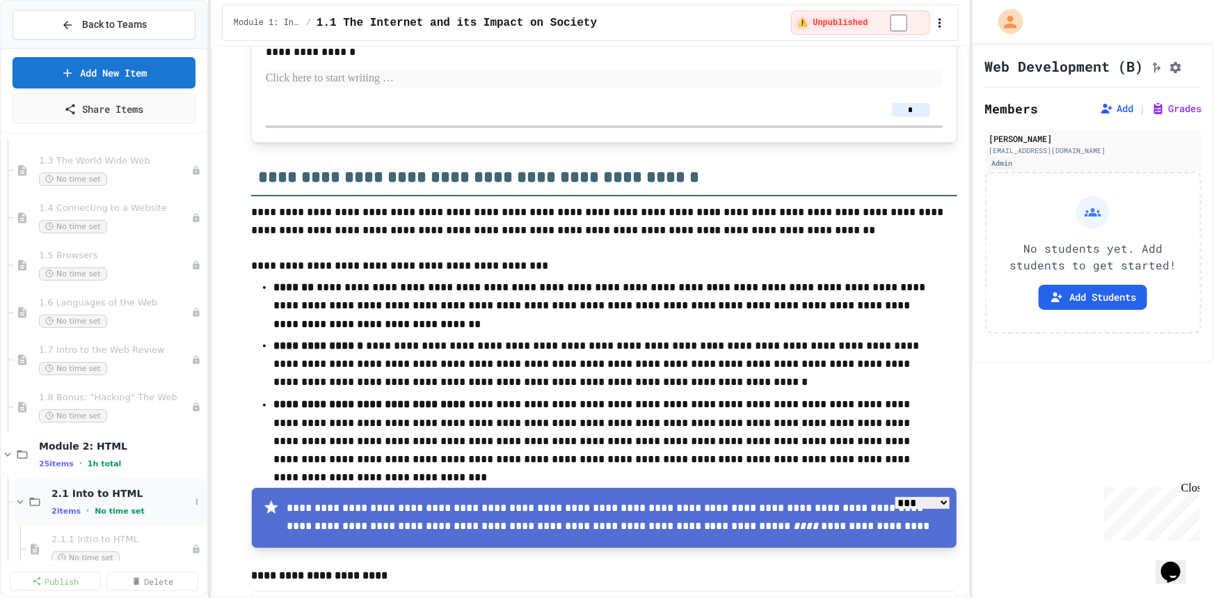
click at [95, 495] on span "2.1 Into to HTML" at bounding box center [120, 493] width 138 height 13
click at [88, 539] on span "2.2 HTML Structure" at bounding box center [120, 540] width 138 height 13
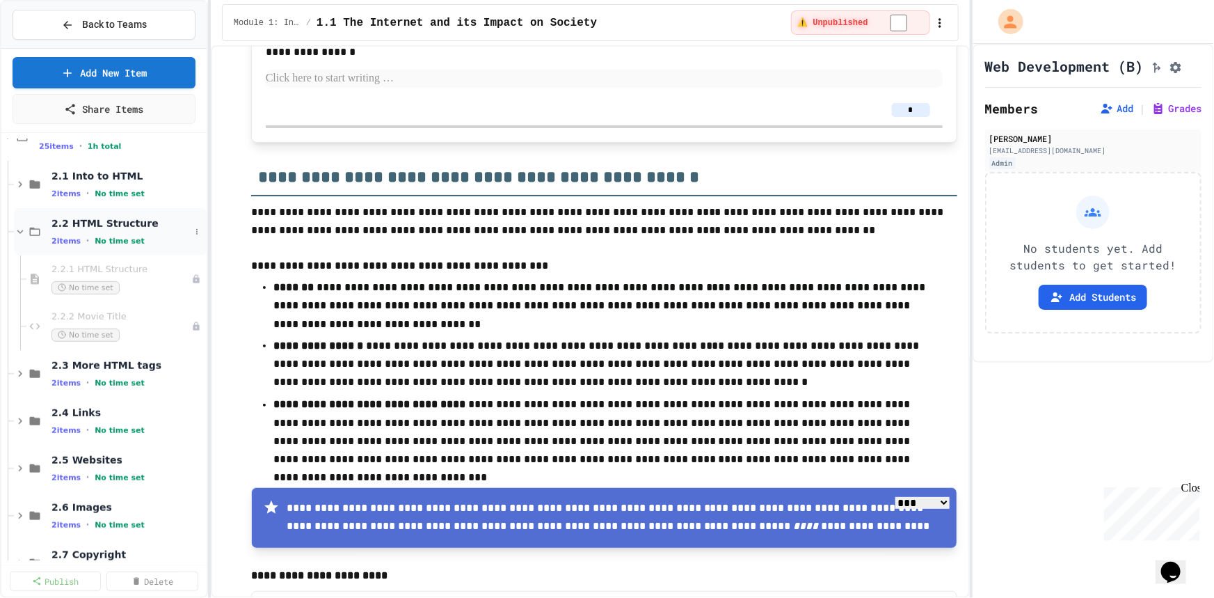
scroll to position [509, 0]
click at [57, 362] on span "2.3 More HTML tags" at bounding box center [120, 363] width 138 height 13
click at [58, 362] on span "2.3 More HTML tags" at bounding box center [120, 363] width 138 height 13
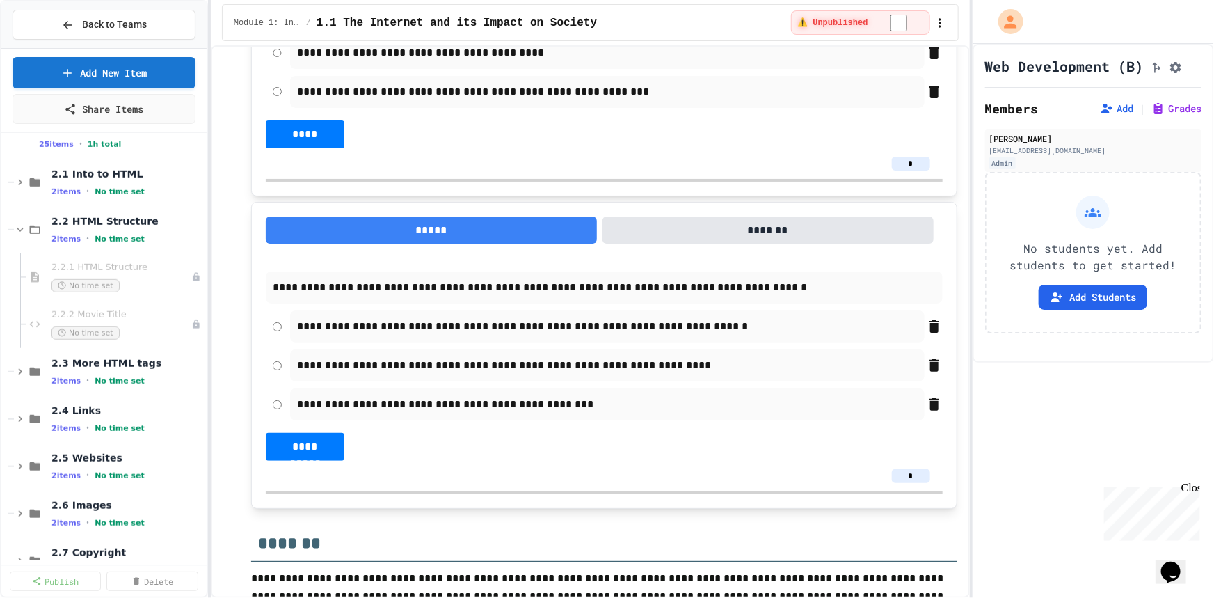
scroll to position [3183, 0]
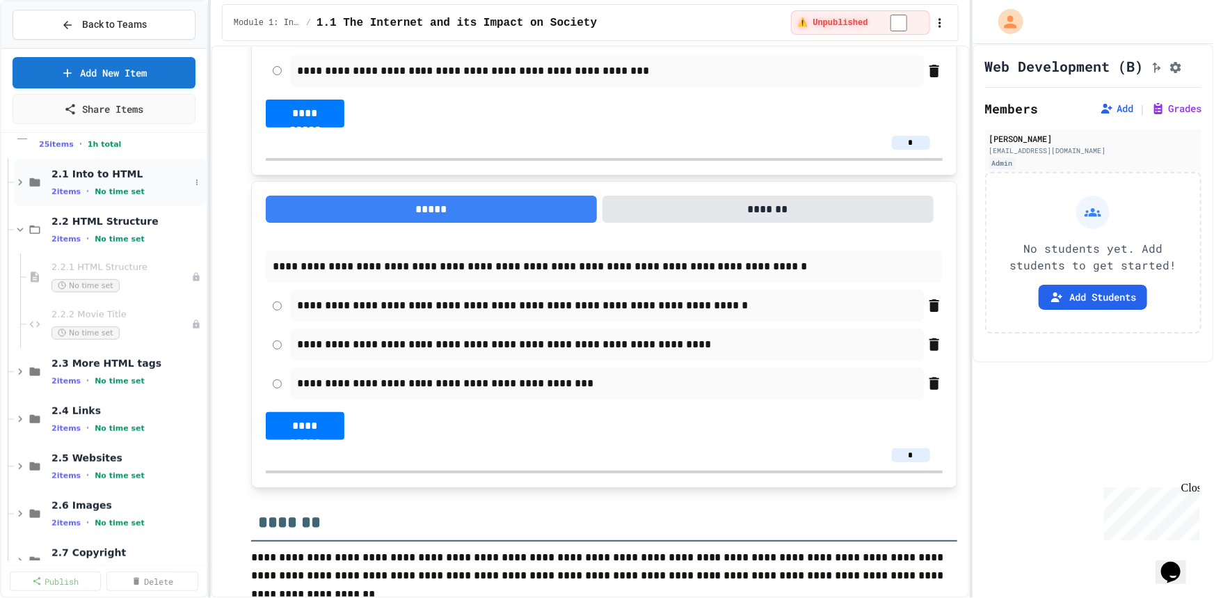
click at [83, 168] on span "2.1 Into to HTML" at bounding box center [120, 174] width 138 height 13
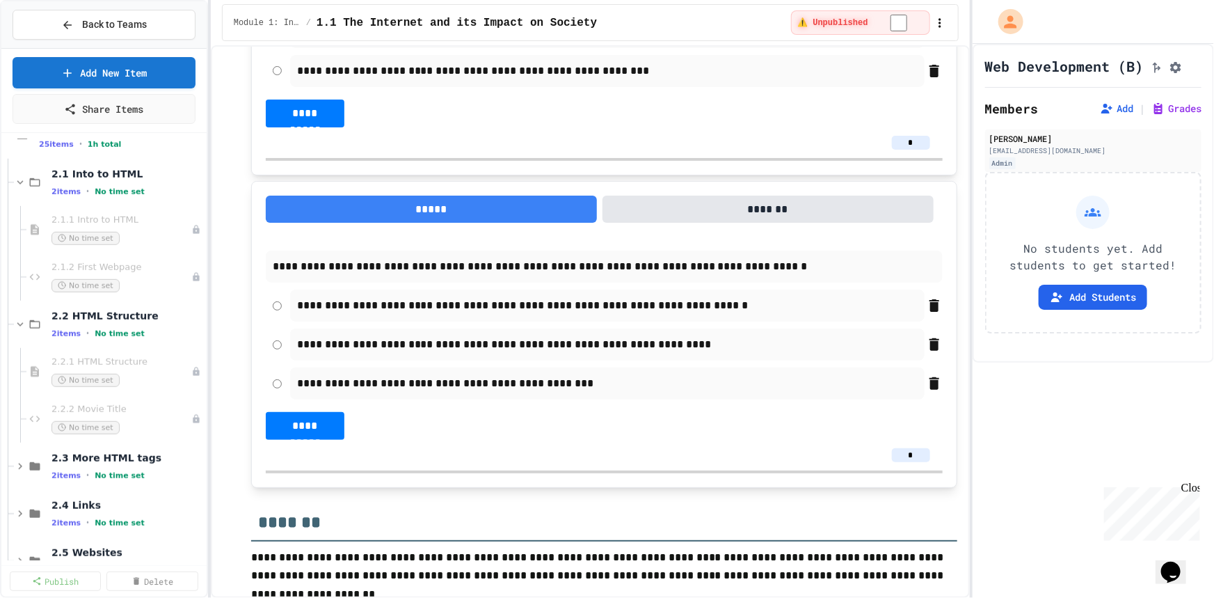
click at [83, 168] on span "2.1 Into to HTML" at bounding box center [127, 174] width 152 height 13
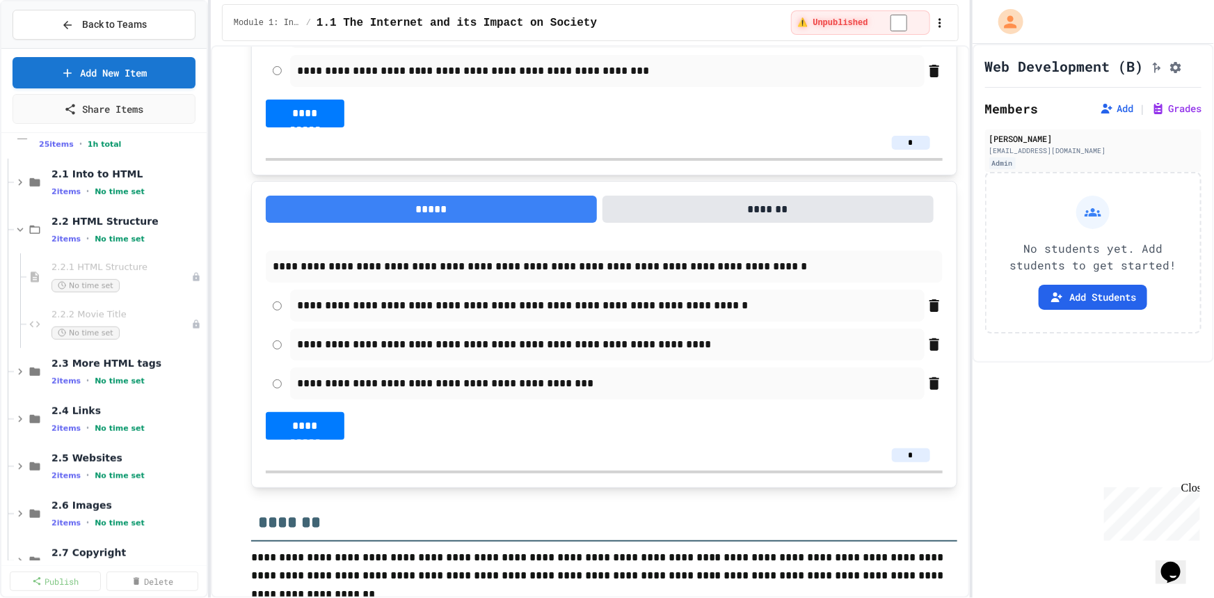
click at [83, 168] on span "2.1 Into to HTML" at bounding box center [127, 174] width 152 height 13
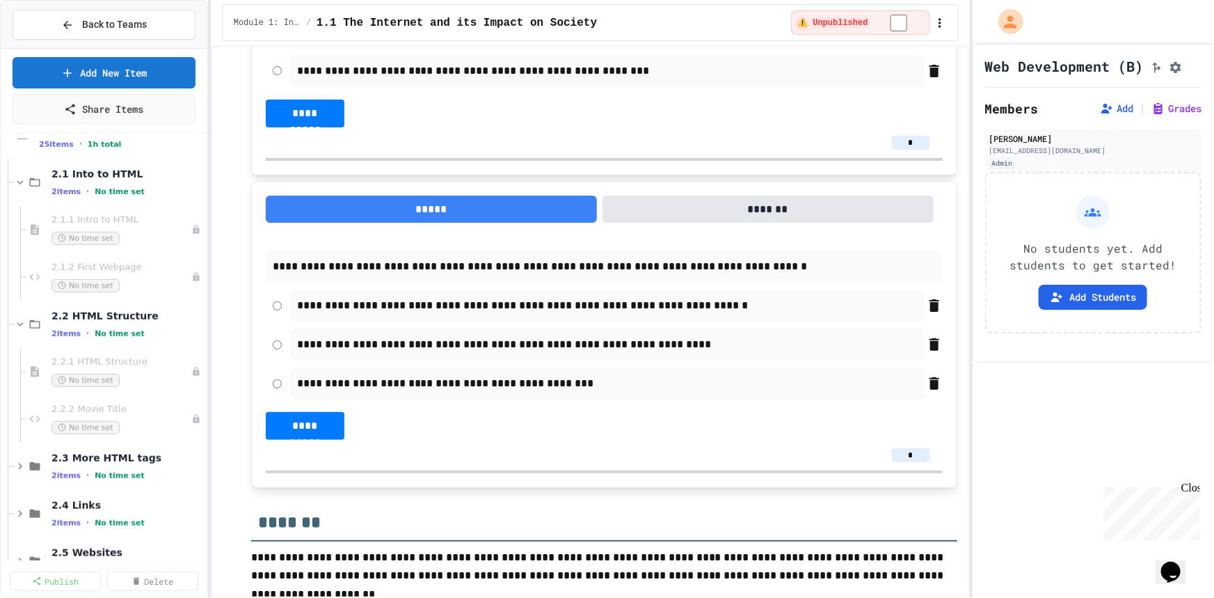
click at [83, 168] on span "2.1 Into to HTML" at bounding box center [127, 174] width 152 height 13
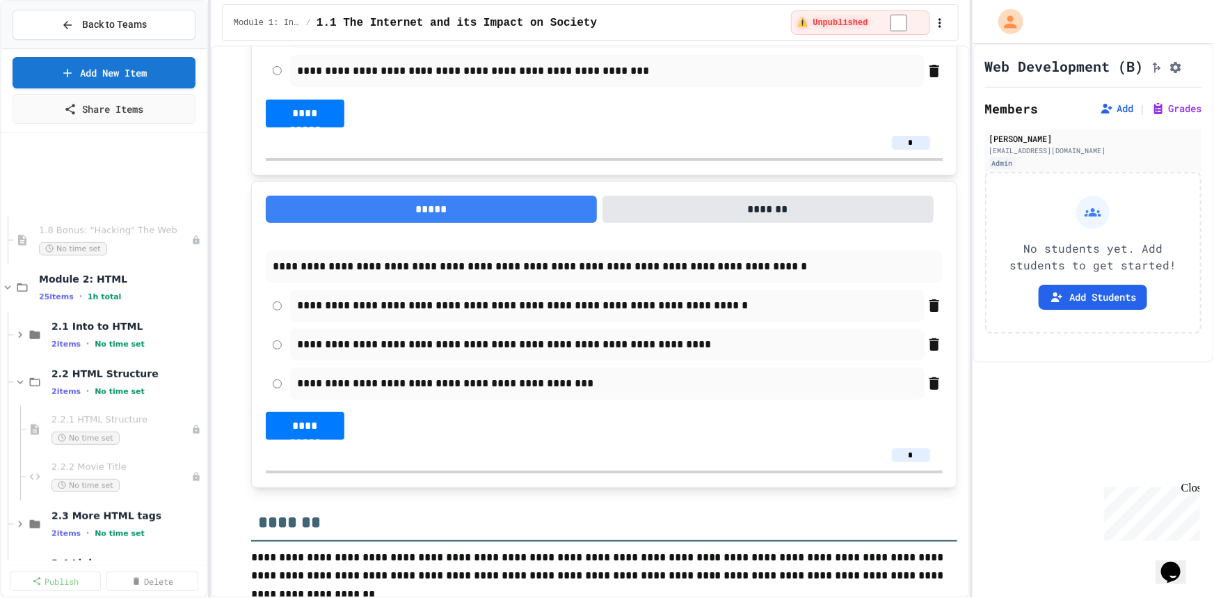
scroll to position [319, 0]
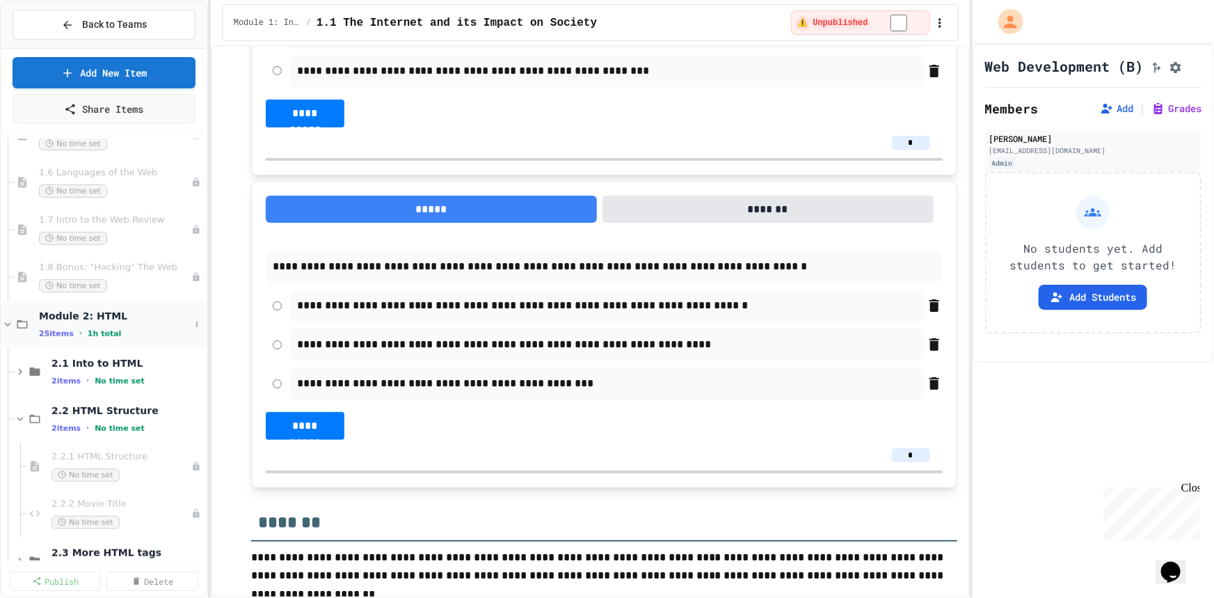
click at [72, 312] on span "Module 2: HTML" at bounding box center [114, 316] width 151 height 13
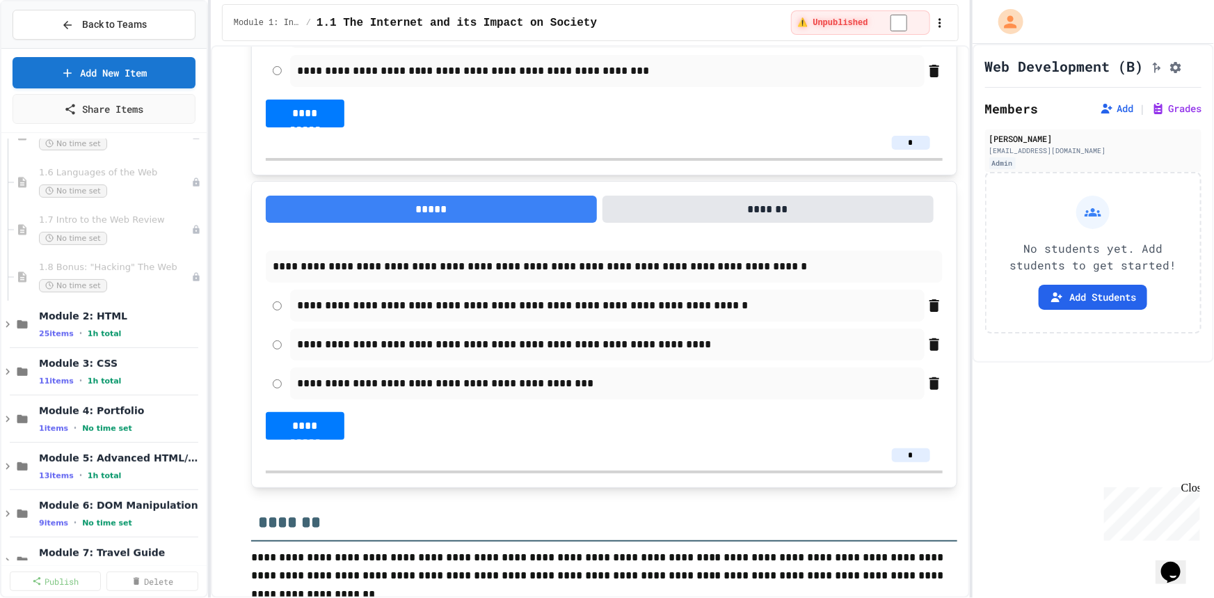
click at [72, 312] on span "Module 2: HTML" at bounding box center [121, 316] width 165 height 13
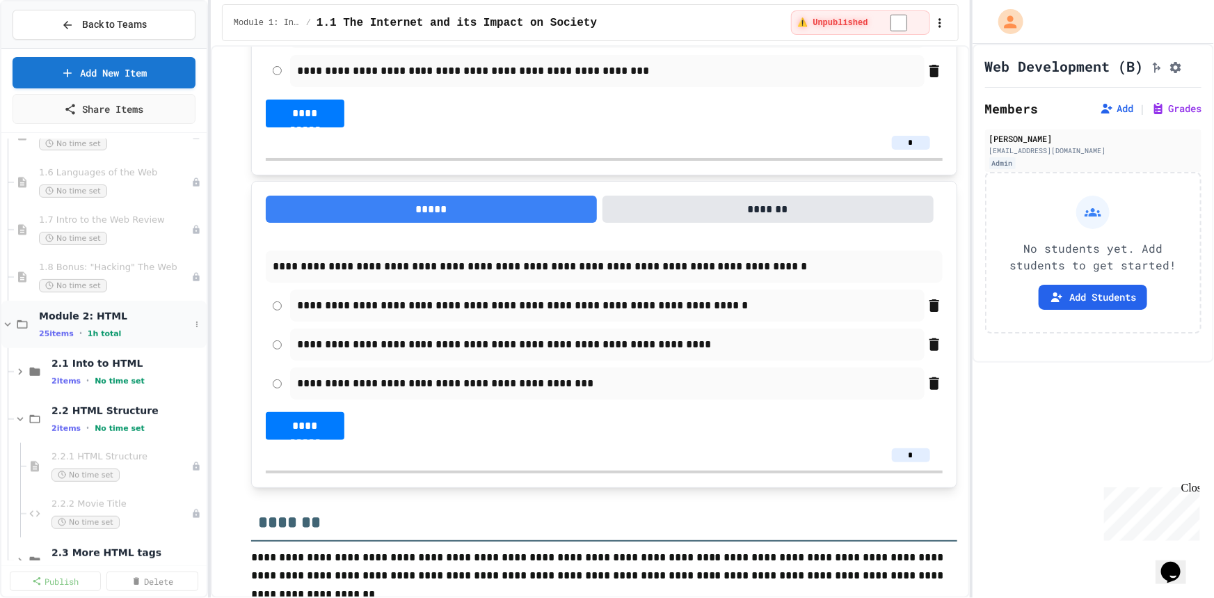
click at [52, 314] on span "Module 2: HTML" at bounding box center [114, 316] width 151 height 13
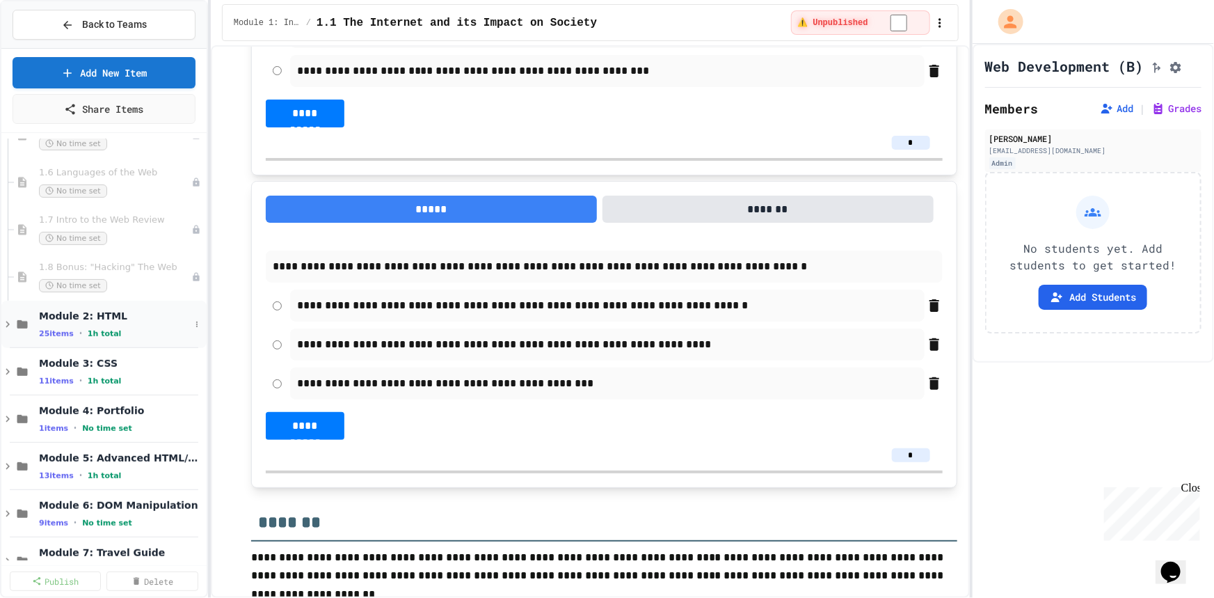
click at [52, 332] on span "25 items" at bounding box center [56, 333] width 35 height 9
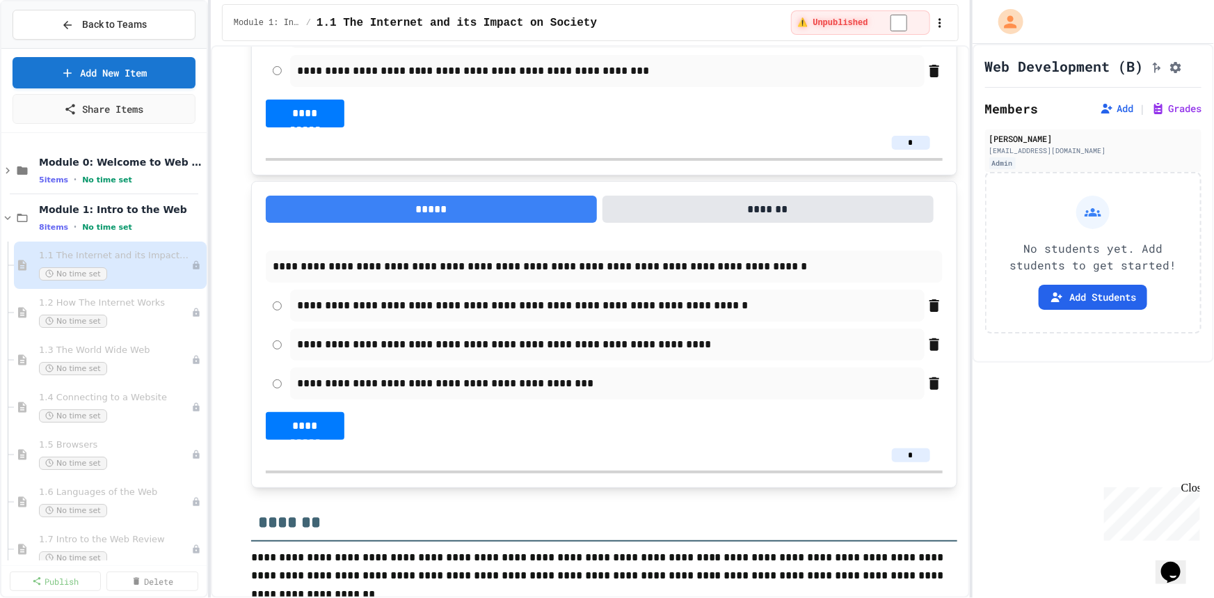
scroll to position [0, 0]
click at [119, 209] on span "Module 1: Intro to the Web" at bounding box center [114, 209] width 151 height 13
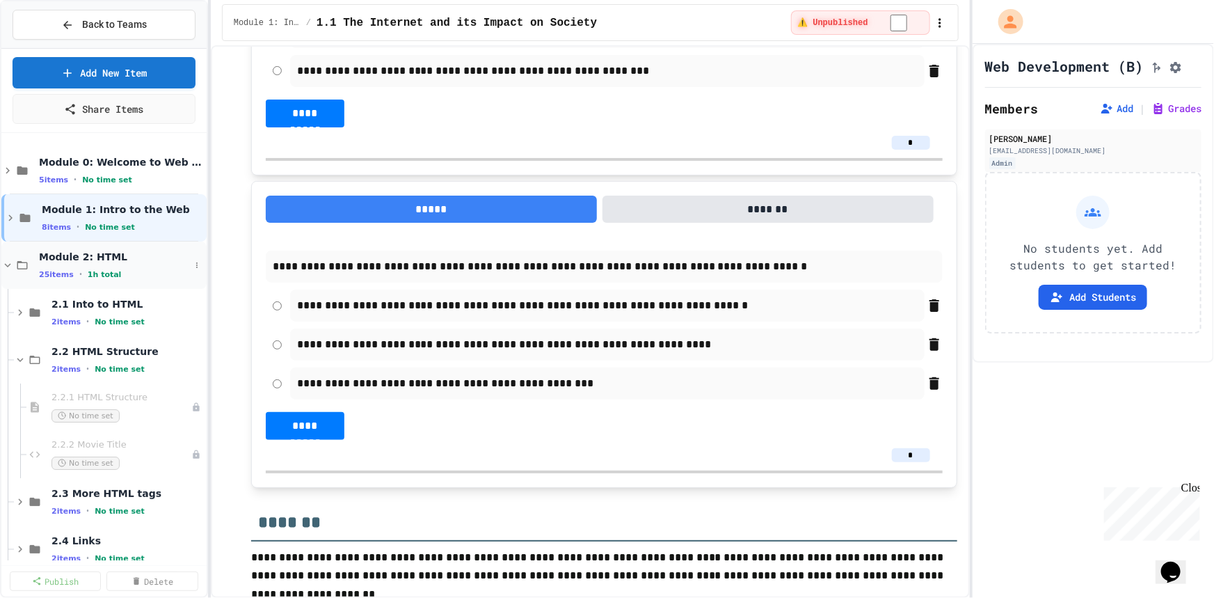
click at [106, 255] on span "Module 2: HTML" at bounding box center [114, 256] width 151 height 13
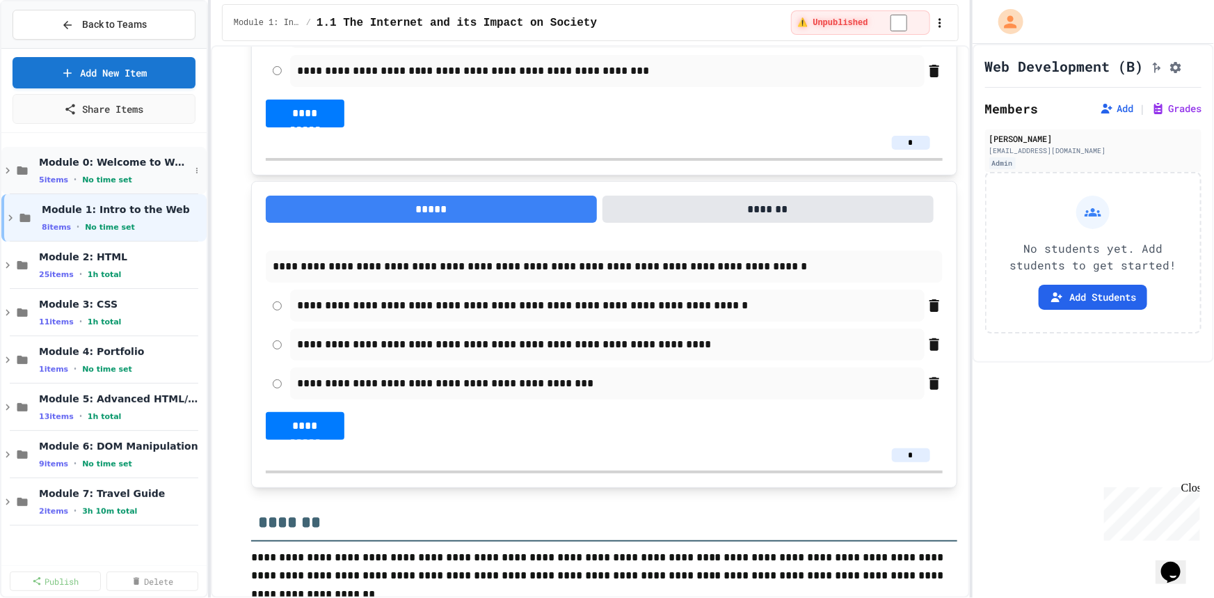
click at [118, 159] on span "Module 0: Welcome to Web Development" at bounding box center [114, 162] width 151 height 13
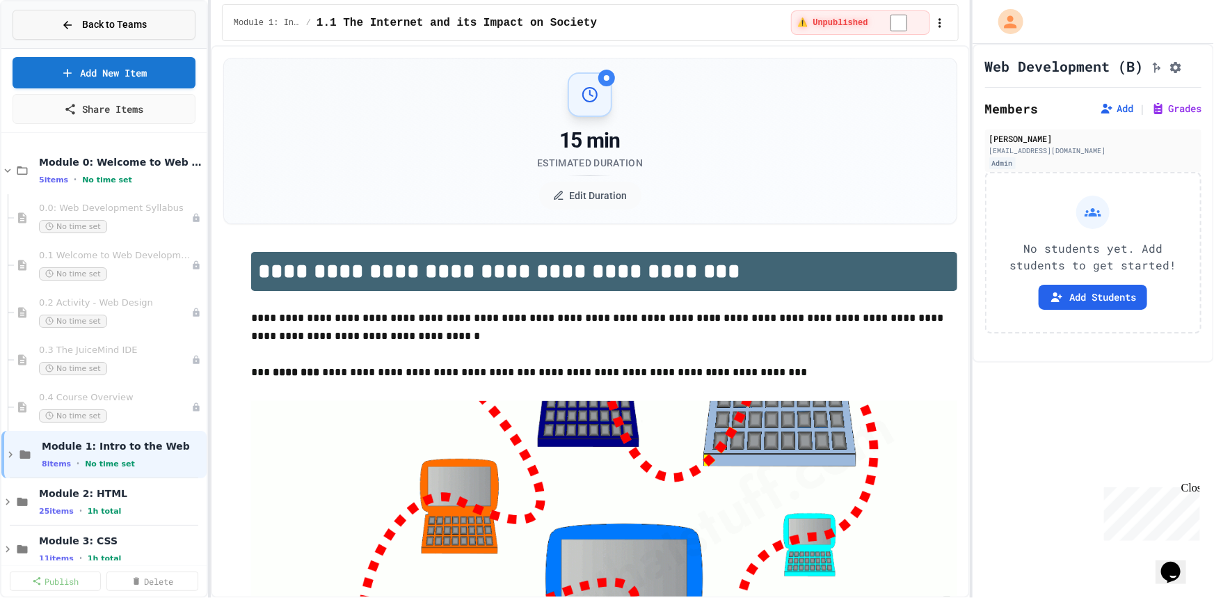
click at [122, 28] on span "Back to Teams" at bounding box center [114, 24] width 65 height 15
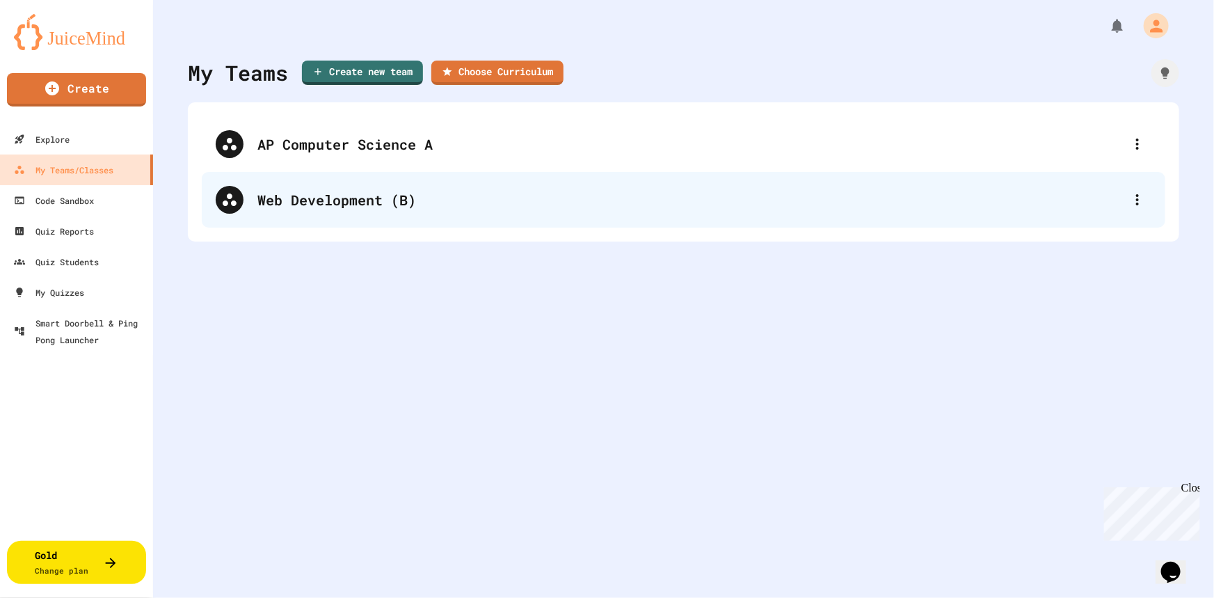
click at [303, 195] on div "Web Development (B)" at bounding box center [690, 199] width 866 height 21
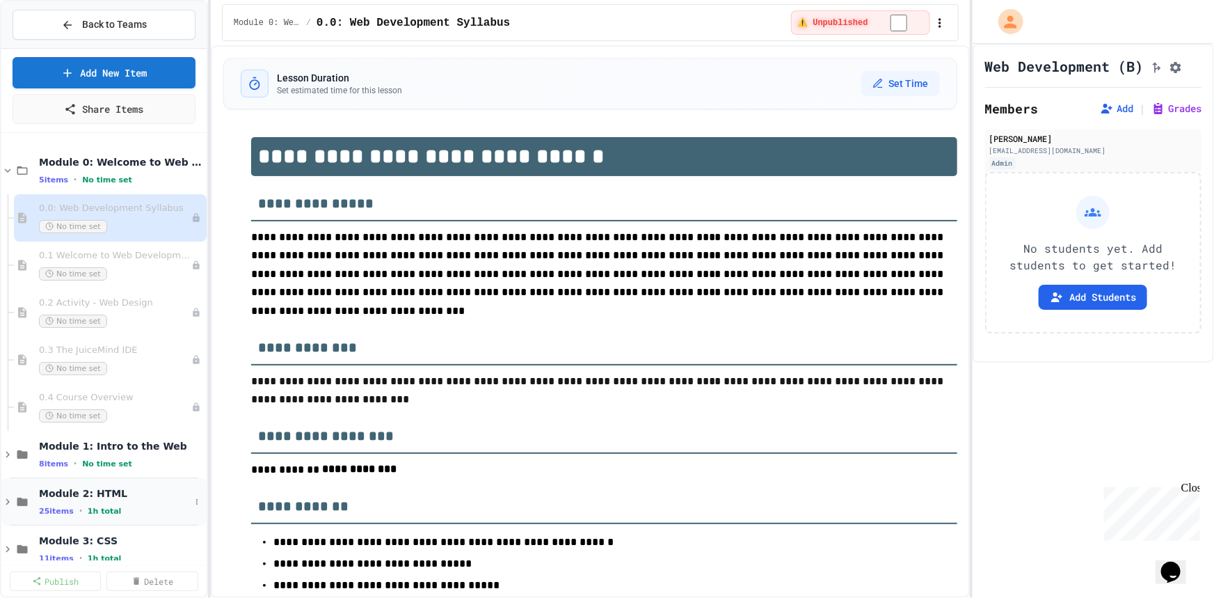
click at [79, 485] on div "Module 2: HTML 25 items • 1h total" at bounding box center [103, 501] width 205 height 47
click at [88, 534] on span "2.1 Into to HTML" at bounding box center [120, 540] width 138 height 13
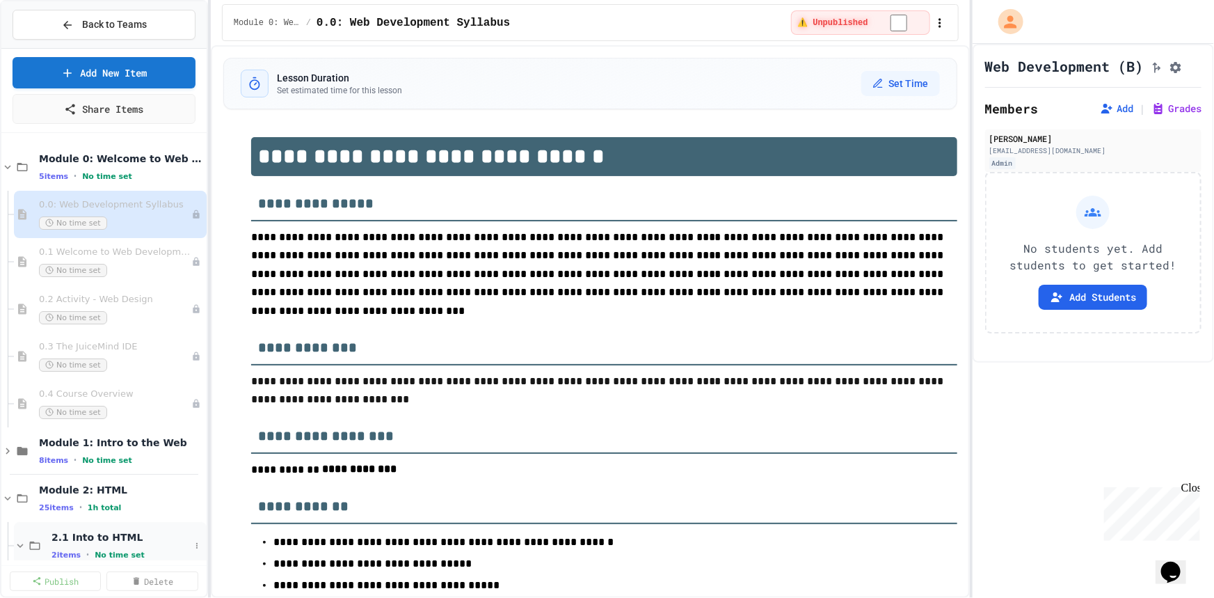
click at [62, 550] on span "2 items" at bounding box center [65, 554] width 29 height 9
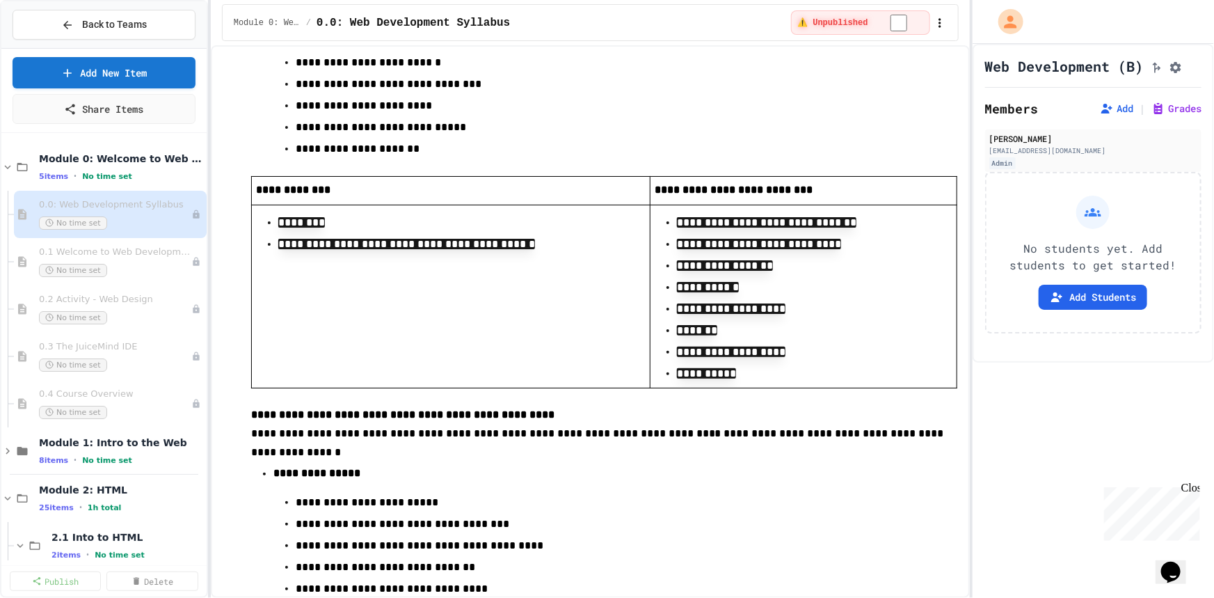
scroll to position [4349, 0]
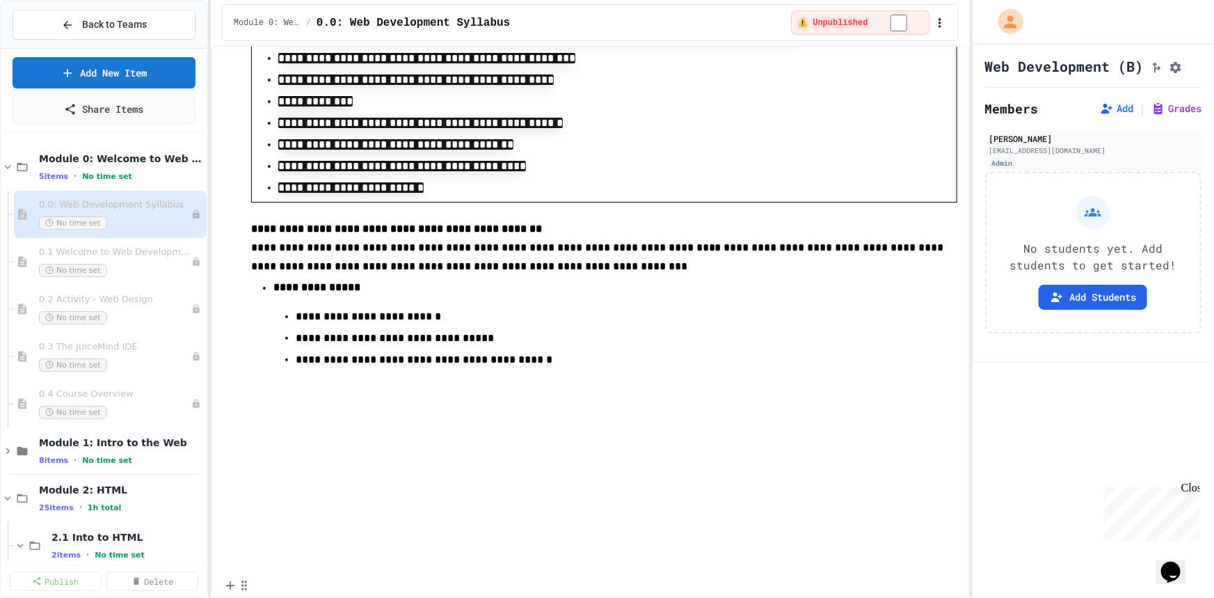
click at [797, 387] on p at bounding box center [604, 378] width 706 height 18
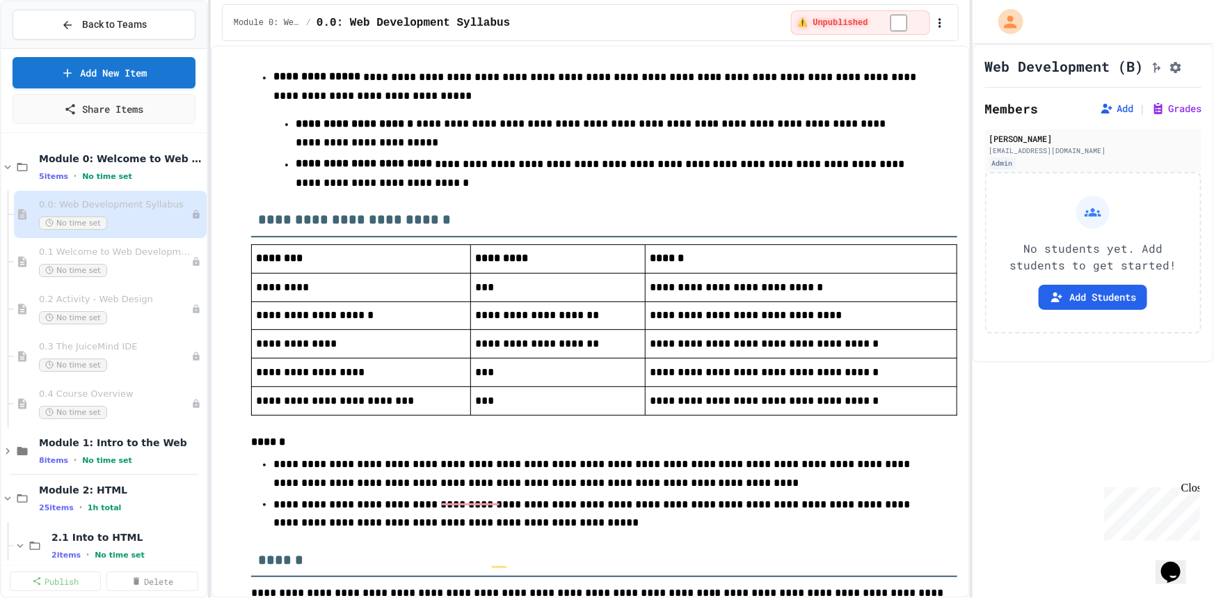
scroll to position [1250, 0]
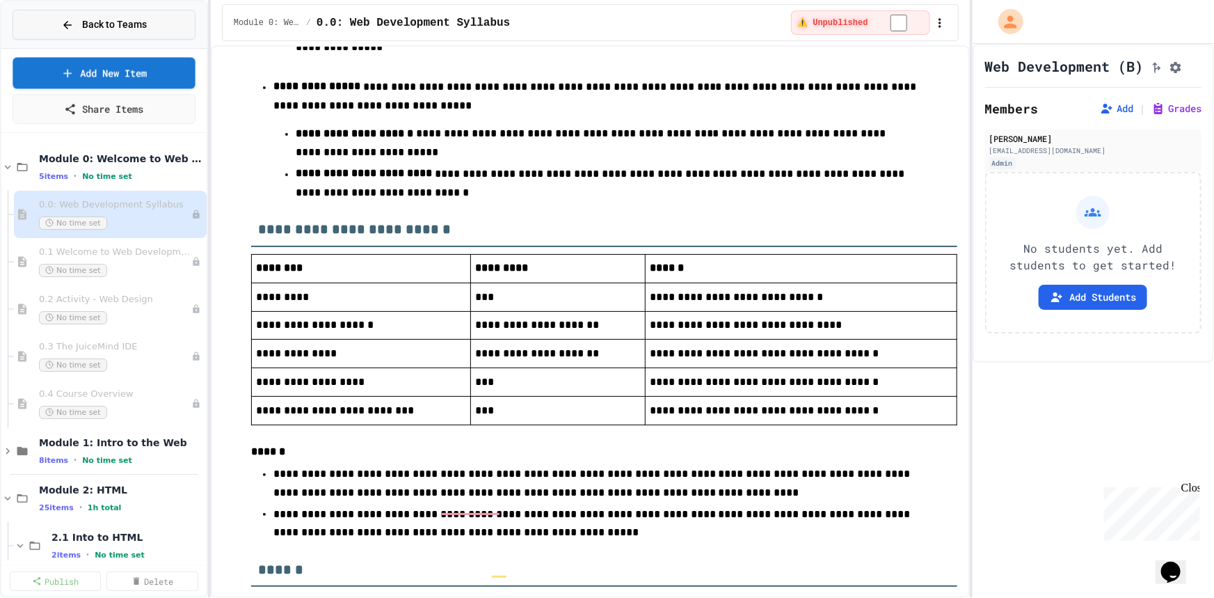
click at [144, 26] on span "Back to Teams" at bounding box center [114, 24] width 65 height 15
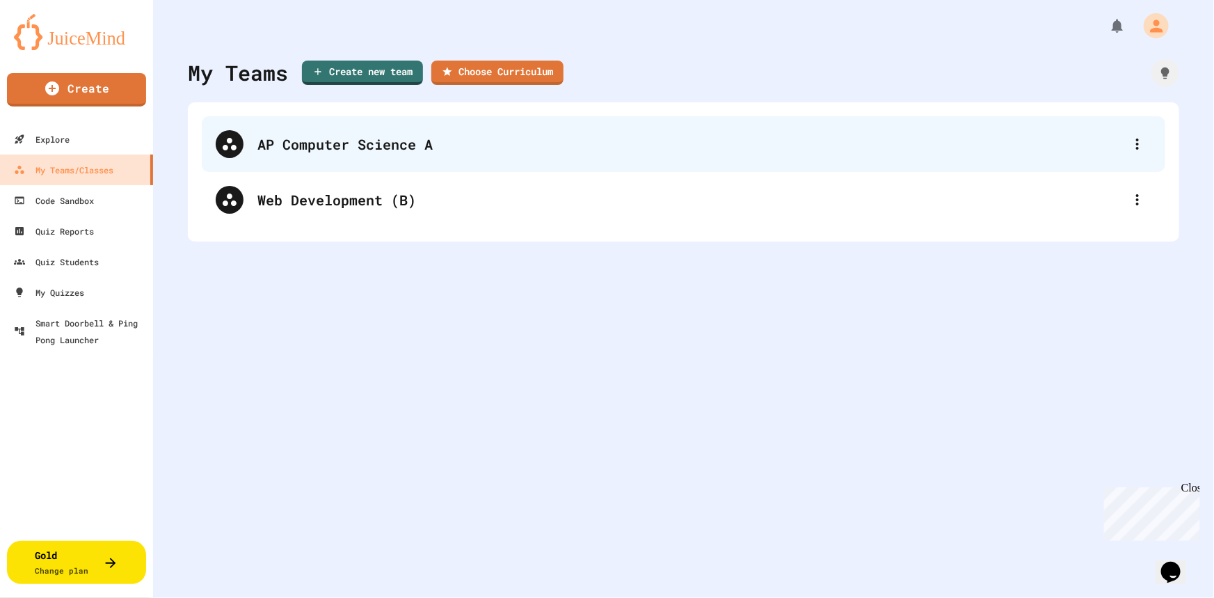
click at [304, 142] on div "AP Computer Science A" at bounding box center [690, 144] width 866 height 21
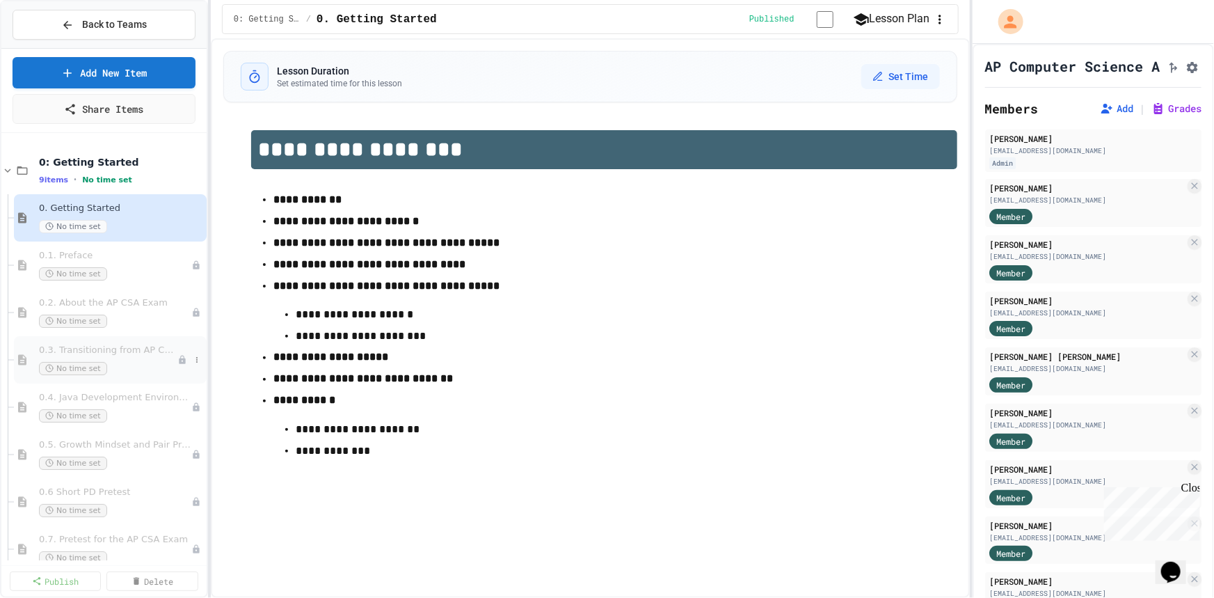
click at [125, 353] on span "0.3. Transitioning from AP CSP to AP CSA" at bounding box center [108, 350] width 138 height 12
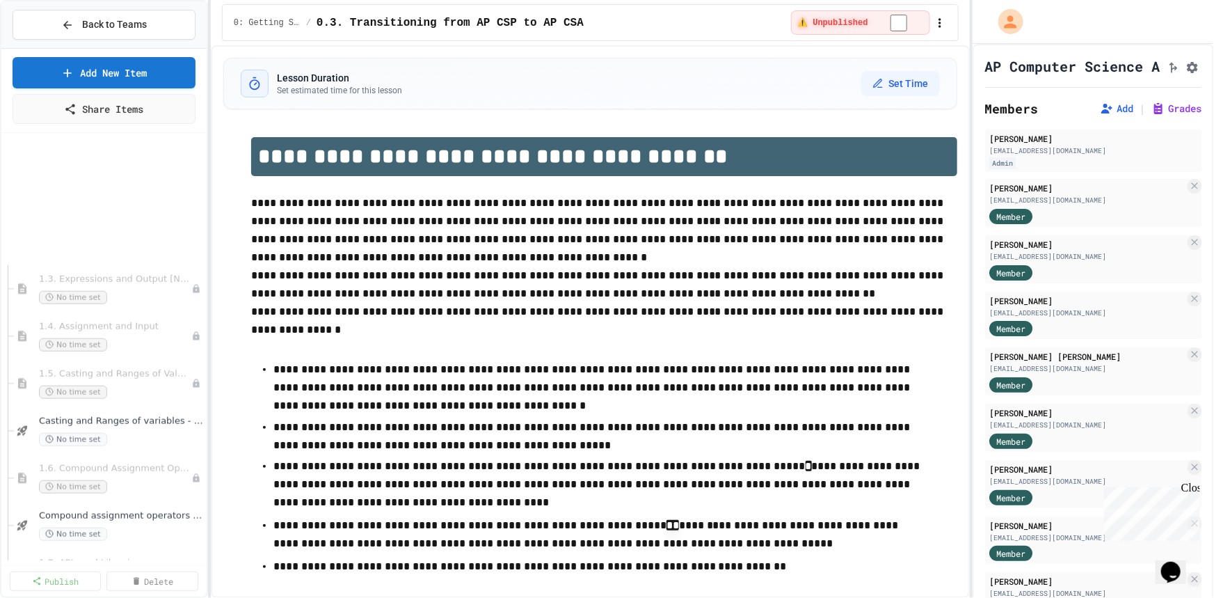
scroll to position [822, 0]
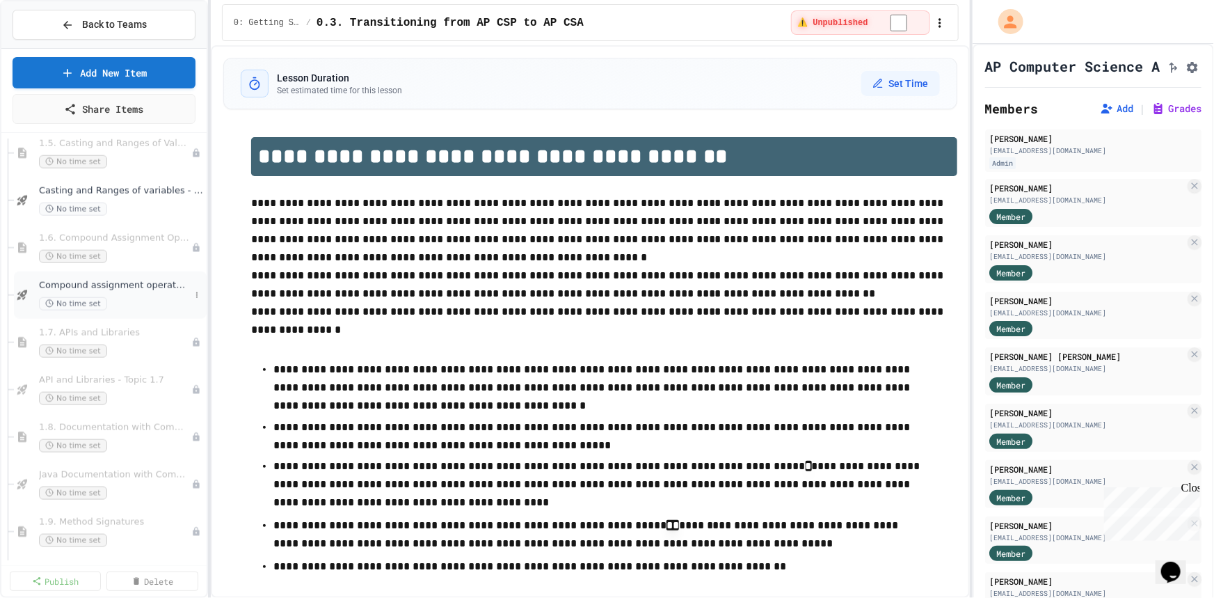
click at [114, 287] on span "Compound assignment operators - Quiz" at bounding box center [114, 286] width 151 height 12
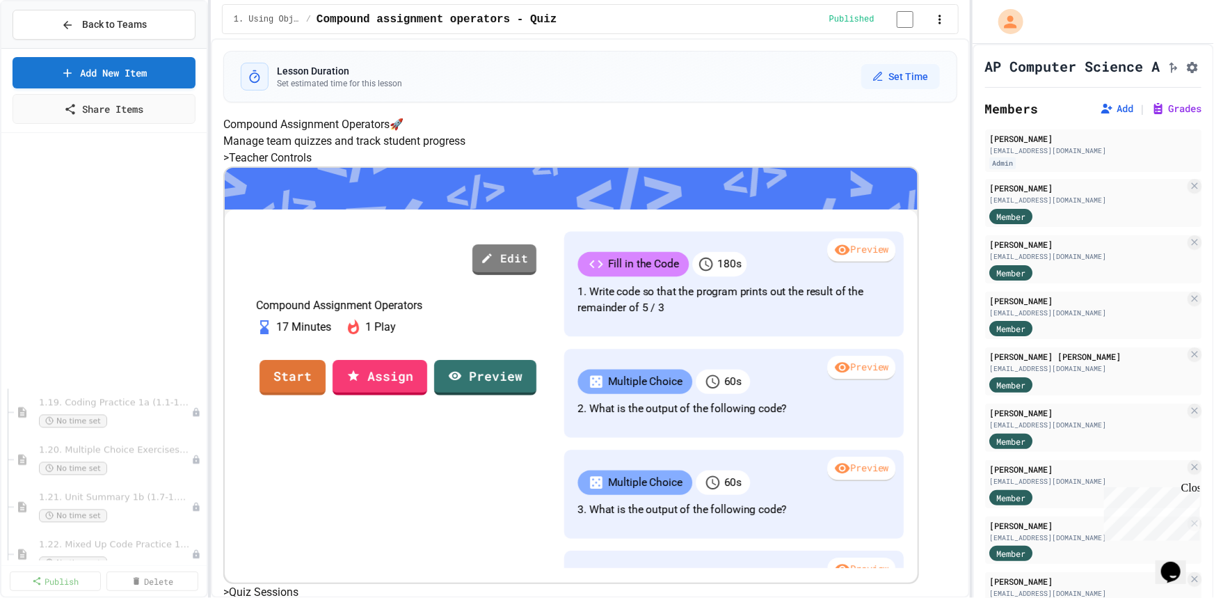
scroll to position [1771, 0]
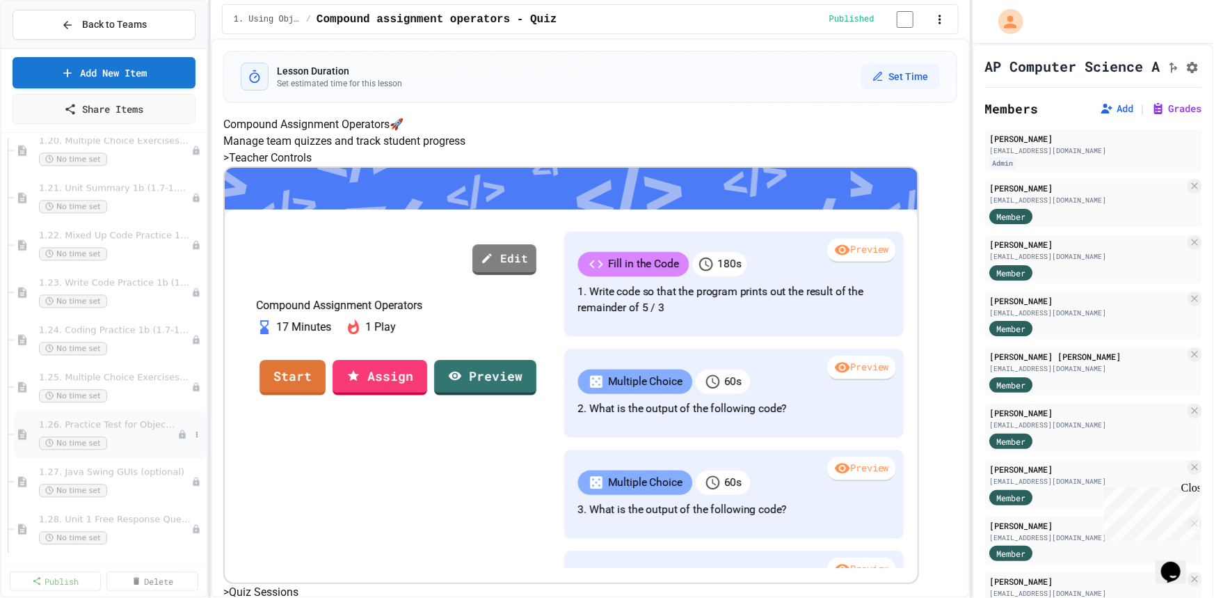
click at [103, 413] on div "1.26. Practice Test for Objects (1.12-1.14) No time set" at bounding box center [110, 433] width 193 height 47
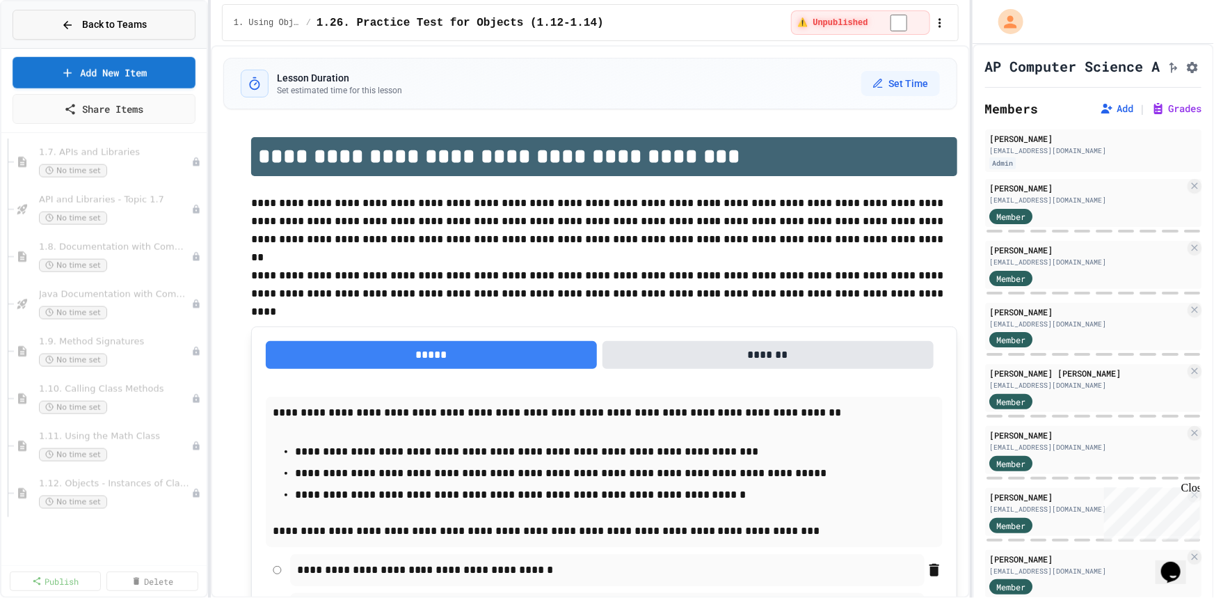
scroll to position [885, 0]
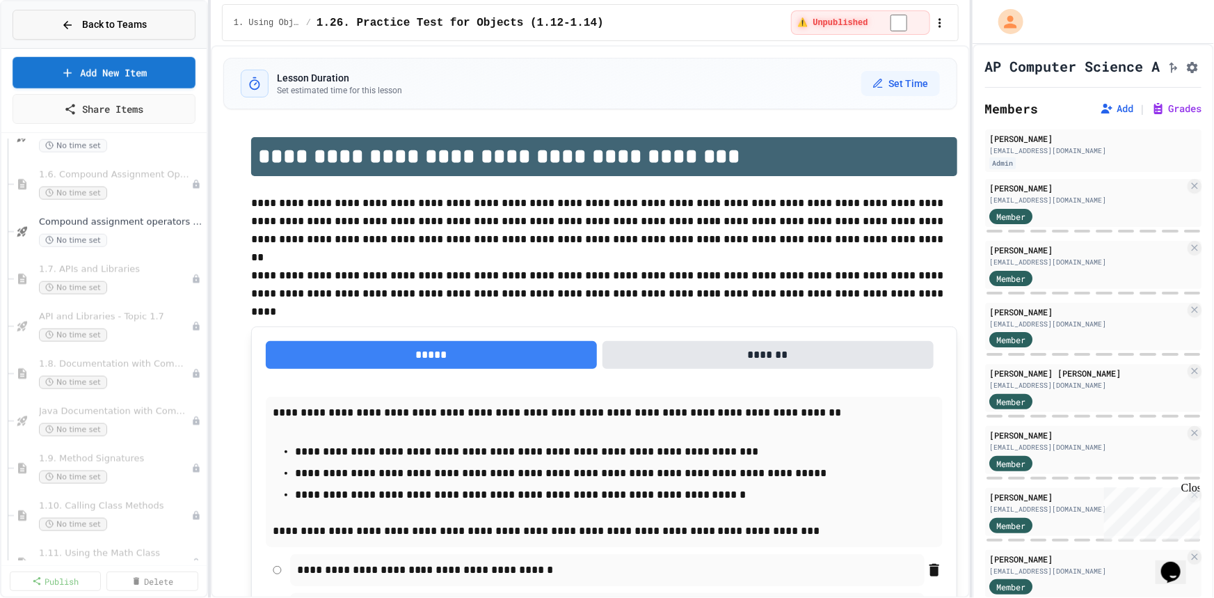
click at [111, 8] on div "Back to Teams" at bounding box center [103, 24] width 205 height 47
click at [110, 20] on span "Back to Teams" at bounding box center [114, 24] width 65 height 15
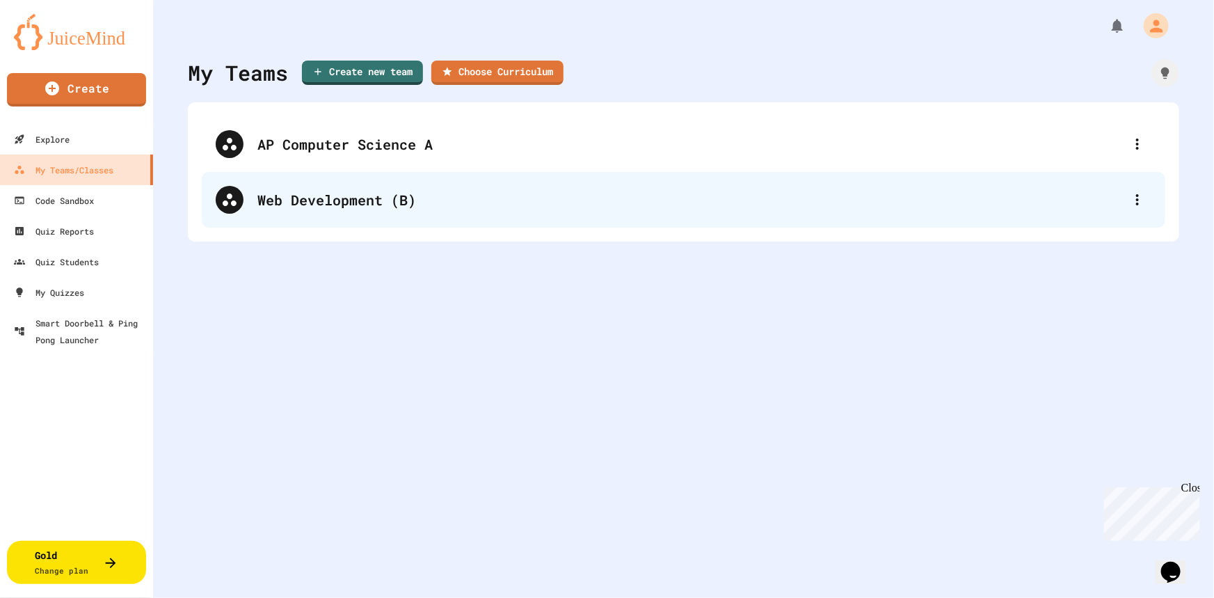
click at [264, 199] on div "Web Development (B)" at bounding box center [690, 199] width 866 height 21
